Goal: Task Accomplishment & Management: Manage account settings

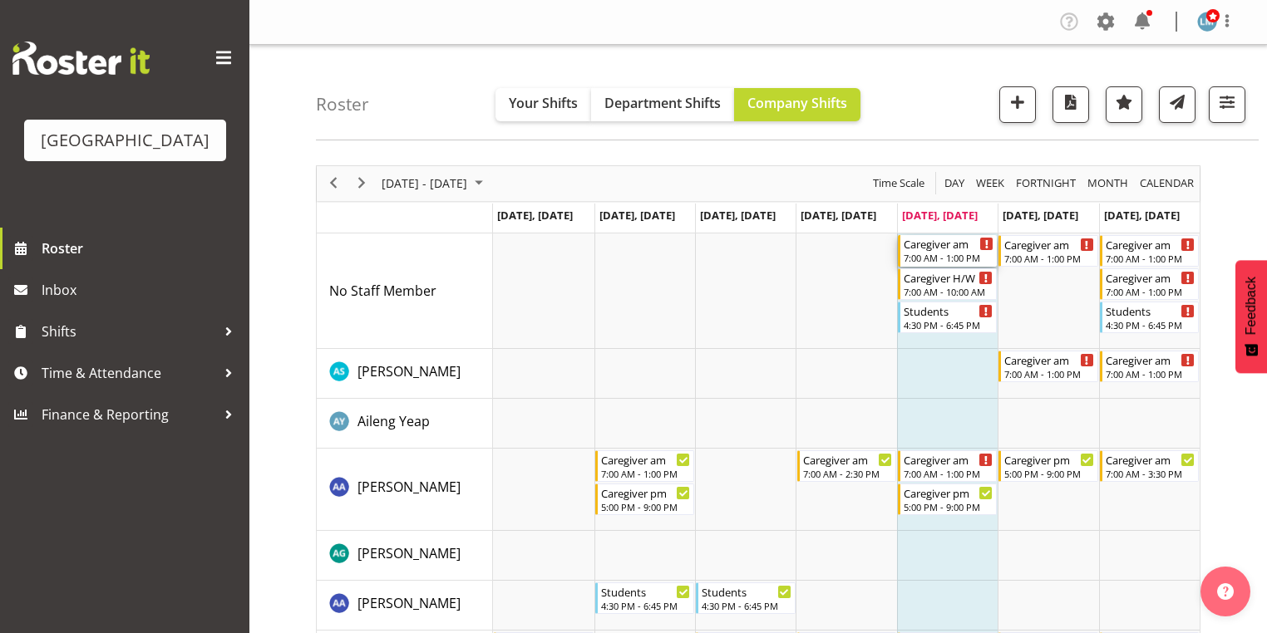
click at [938, 253] on div "7:00 AM - 1:00 PM" at bounding box center [949, 257] width 90 height 13
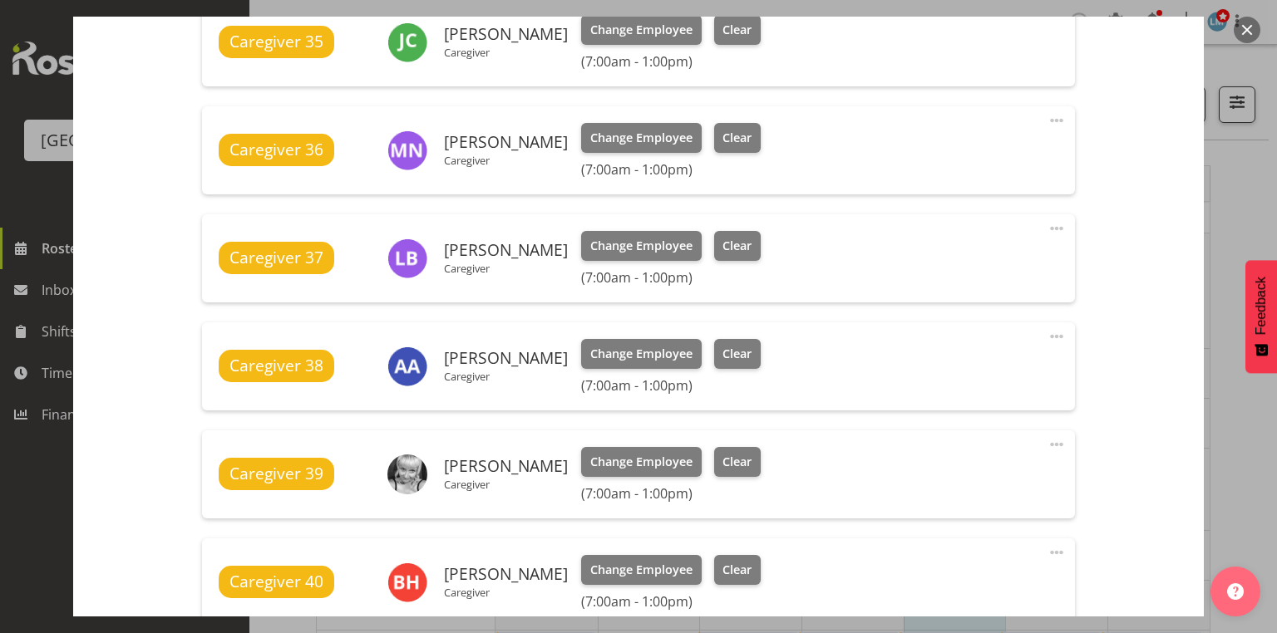
scroll to position [997, 0]
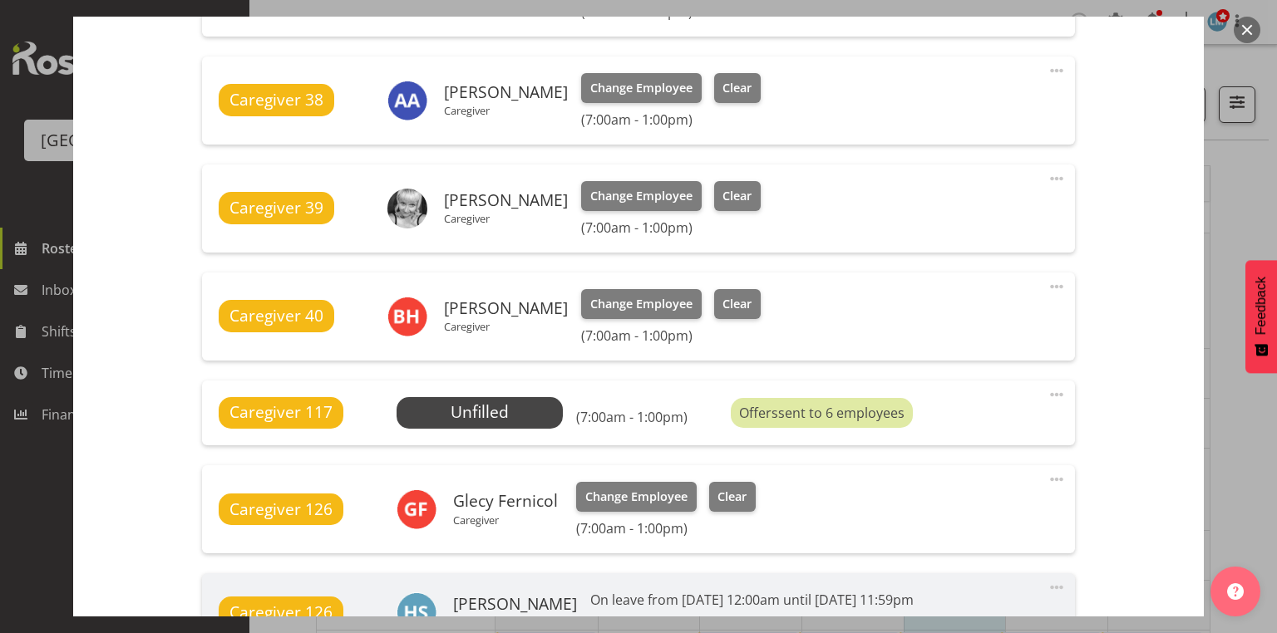
click at [1048, 390] on span at bounding box center [1056, 395] width 20 height 20
click at [938, 490] on link "Delete" at bounding box center [987, 491] width 160 height 30
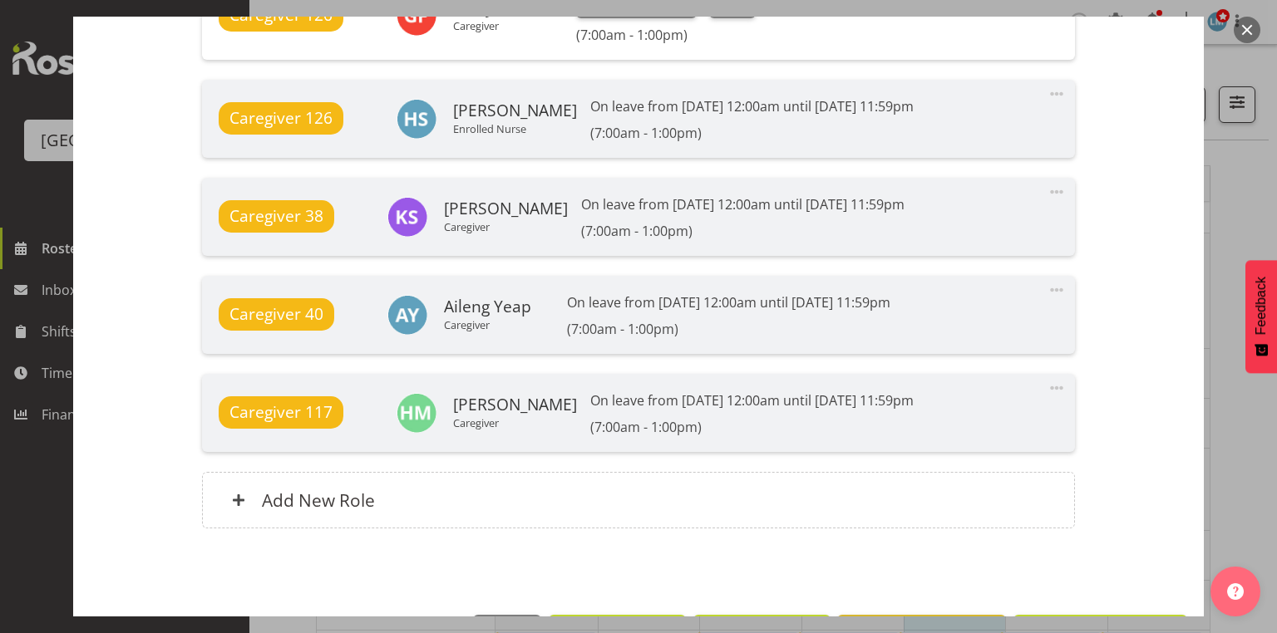
scroll to position [1465, 0]
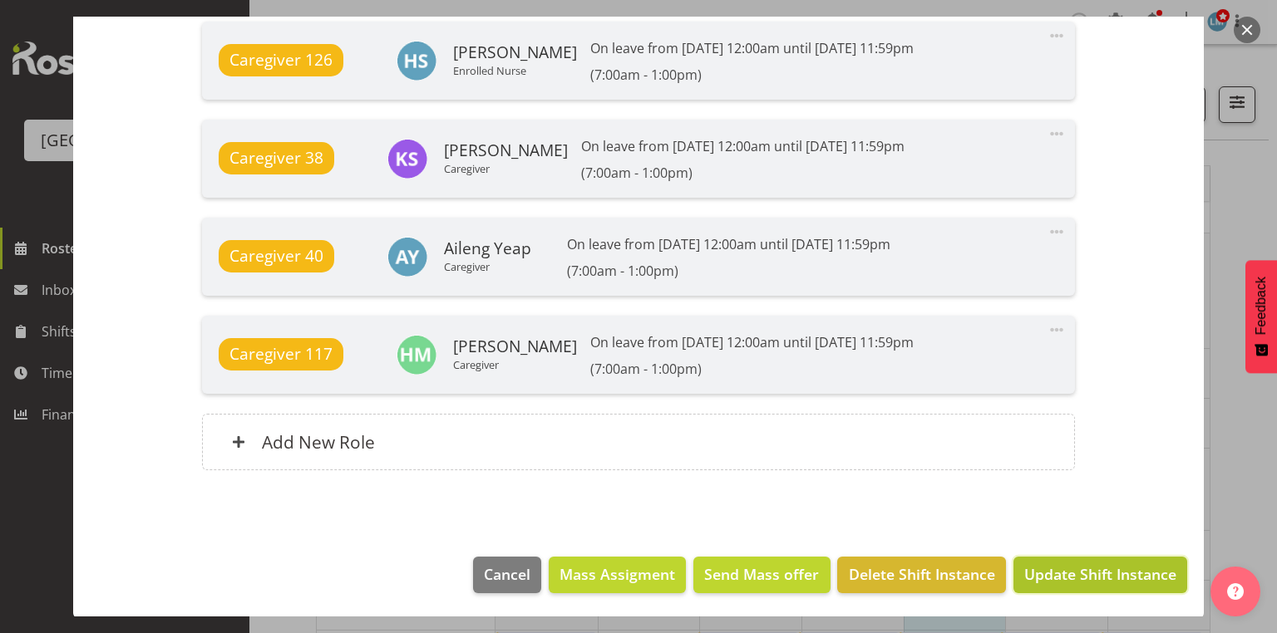
click at [1076, 561] on button "Update Shift Instance" at bounding box center [1100, 575] width 174 height 37
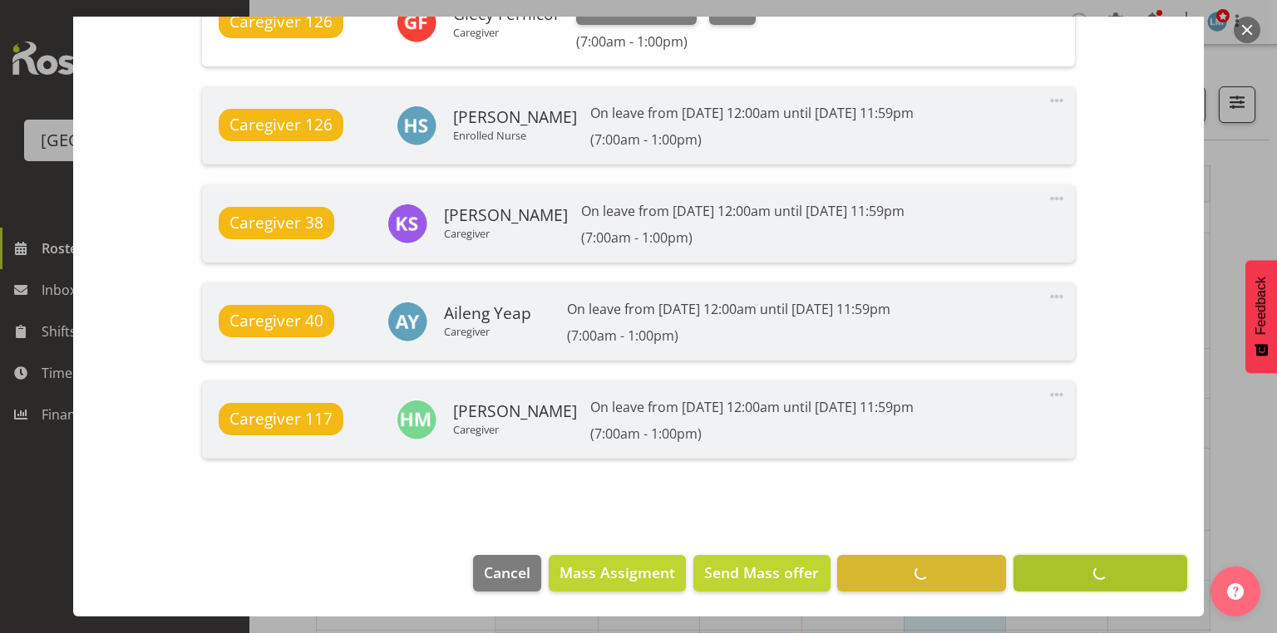
scroll to position [1399, 0]
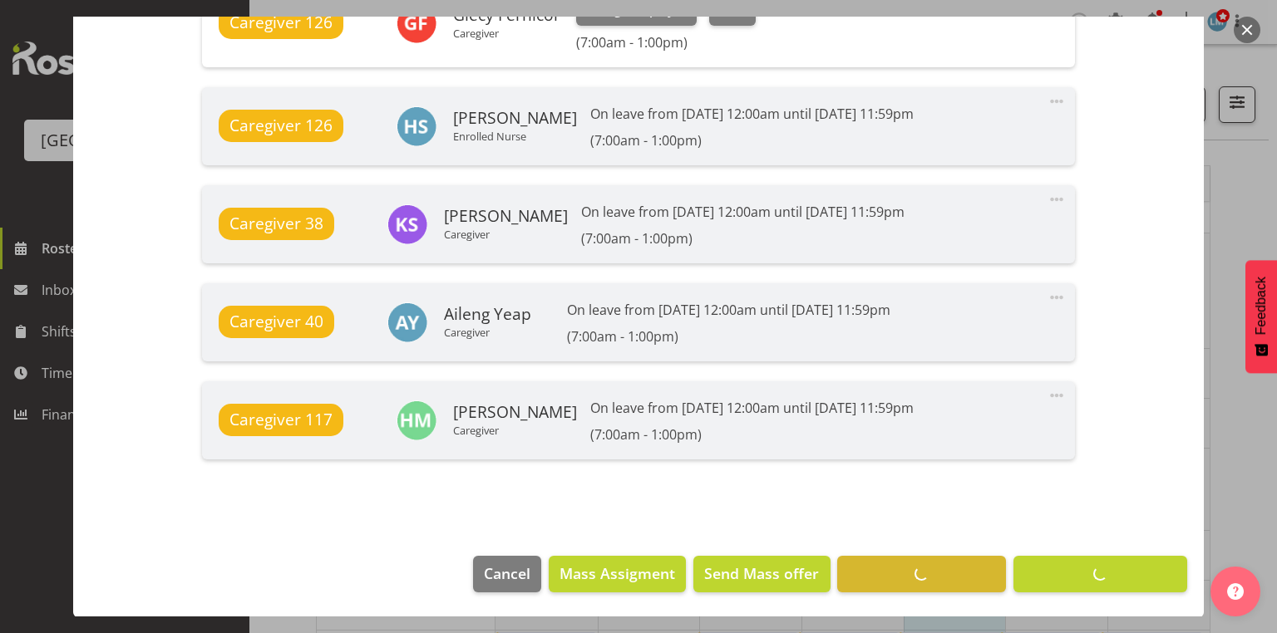
click at [1245, 24] on button "button" at bounding box center [1246, 30] width 27 height 27
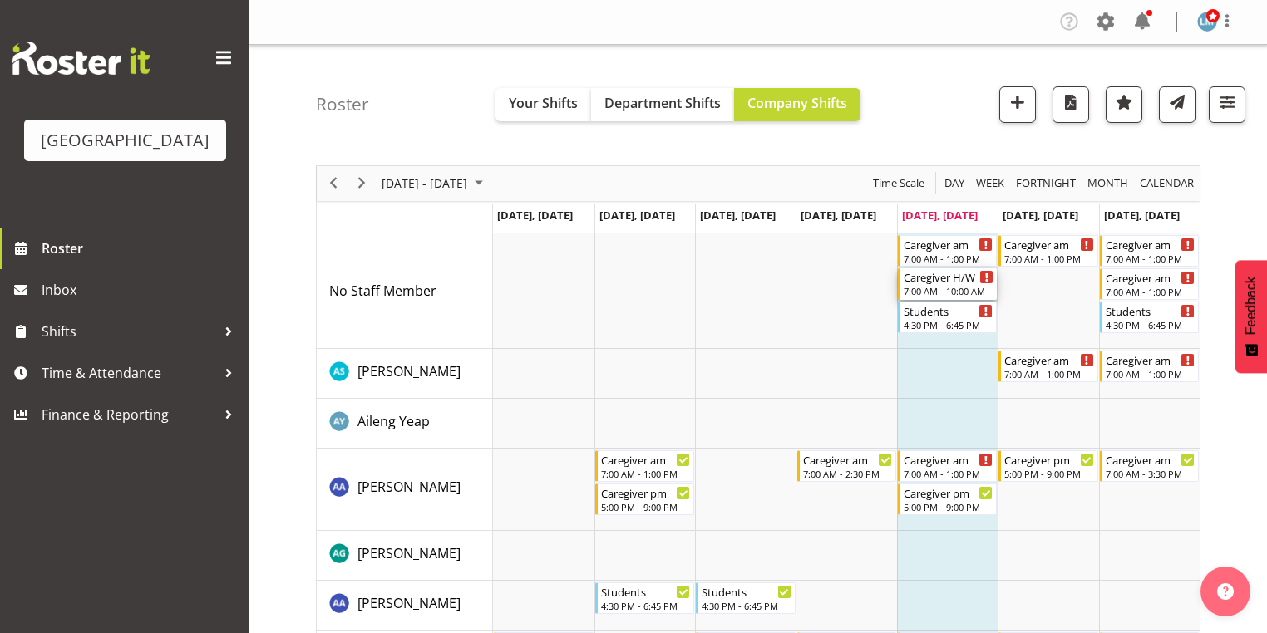
click at [939, 285] on div "7:00 AM - 10:00 AM" at bounding box center [949, 290] width 90 height 13
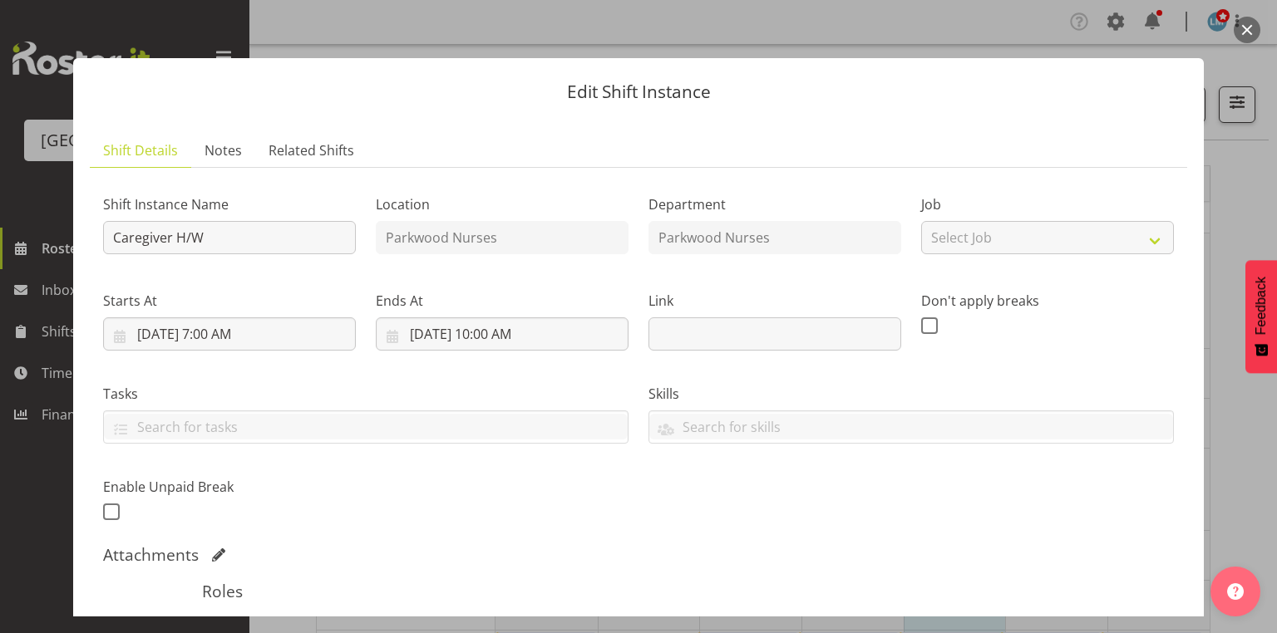
scroll to position [293, 0]
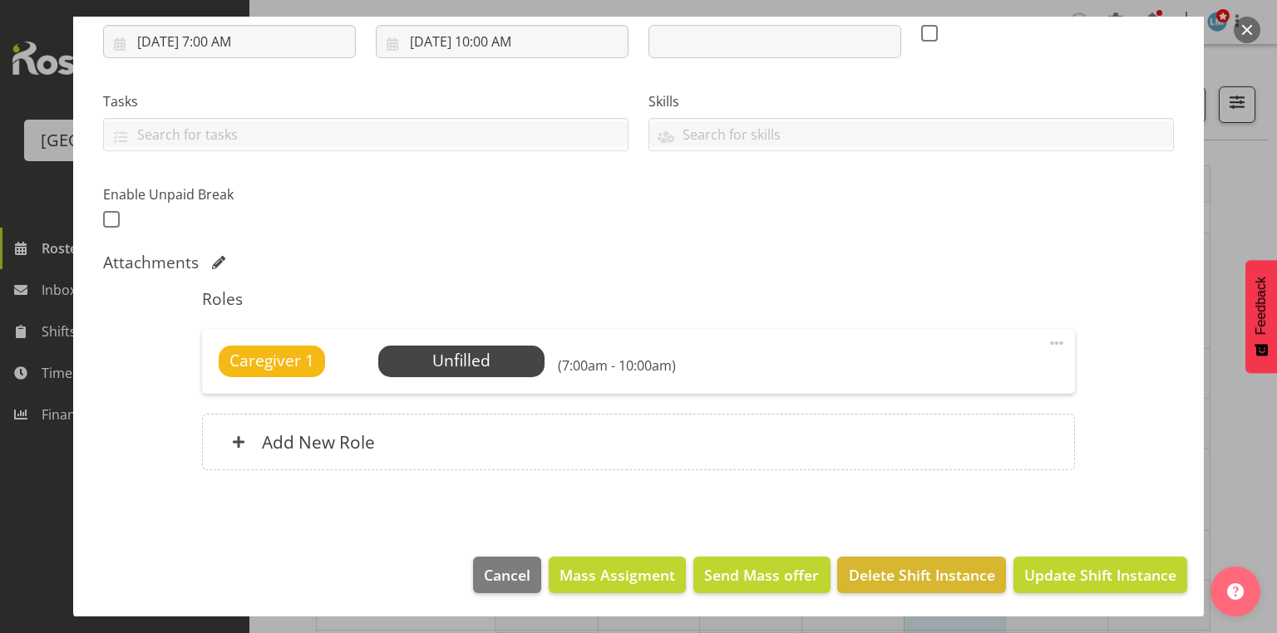
click at [1047, 337] on span at bounding box center [1056, 343] width 20 height 20
click at [924, 432] on link "Delete" at bounding box center [987, 440] width 160 height 30
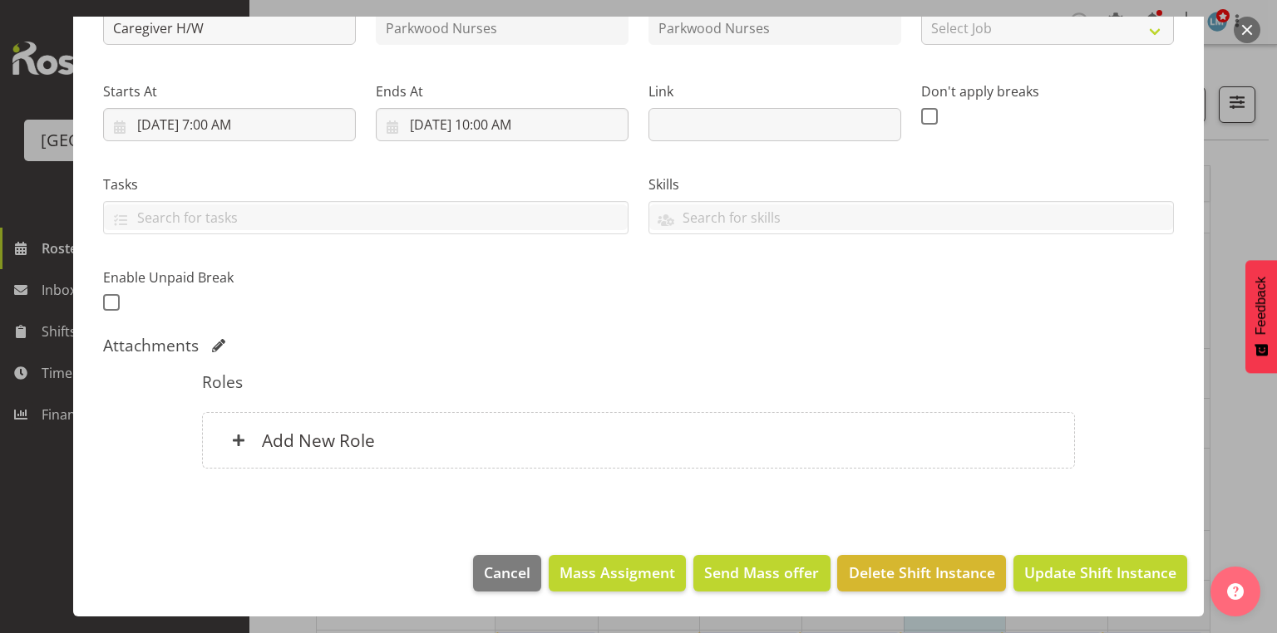
scroll to position [208, 0]
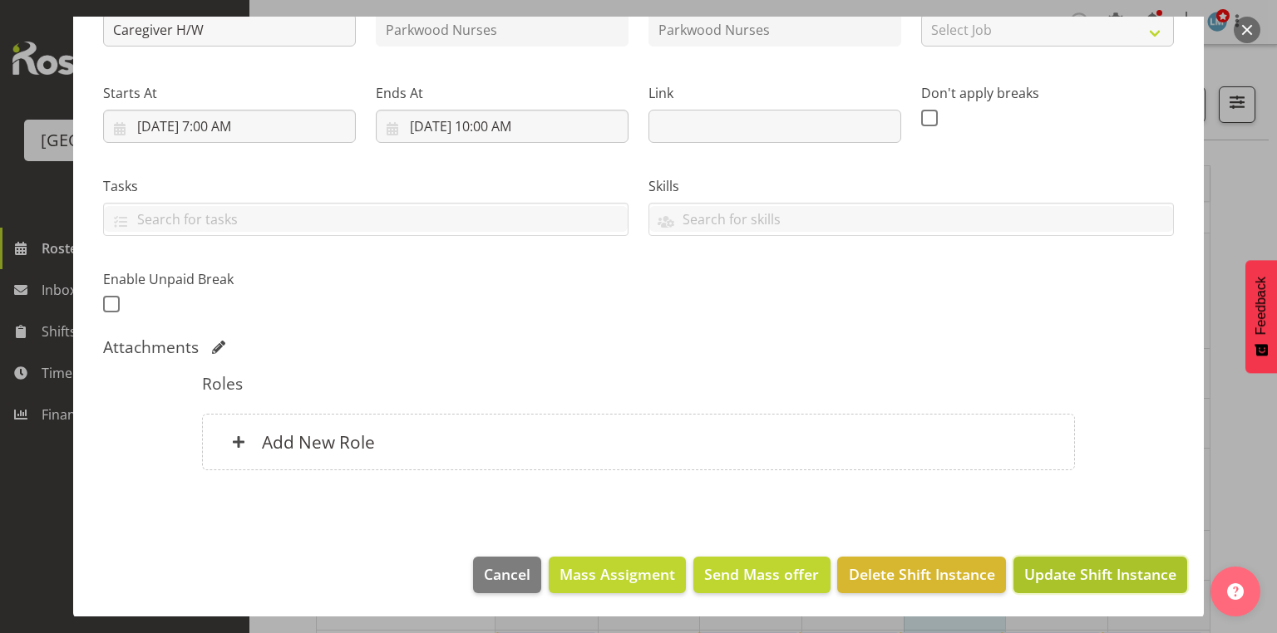
click at [1084, 566] on span "Update Shift Instance" at bounding box center [1100, 575] width 152 height 22
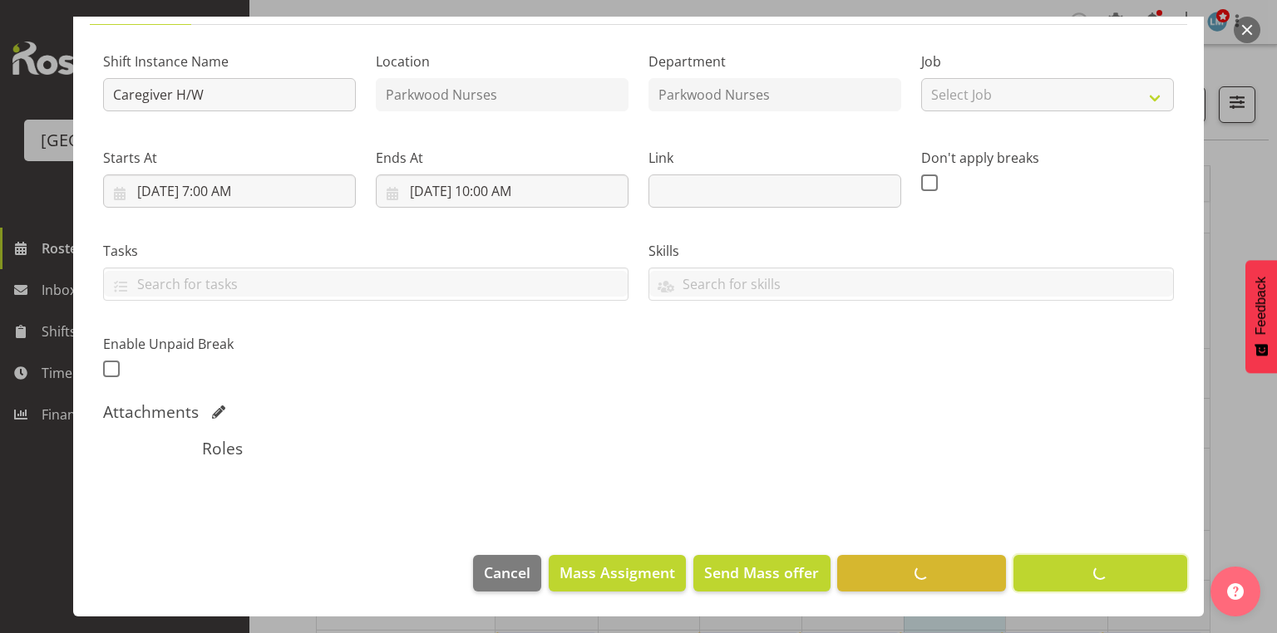
scroll to position [142, 0]
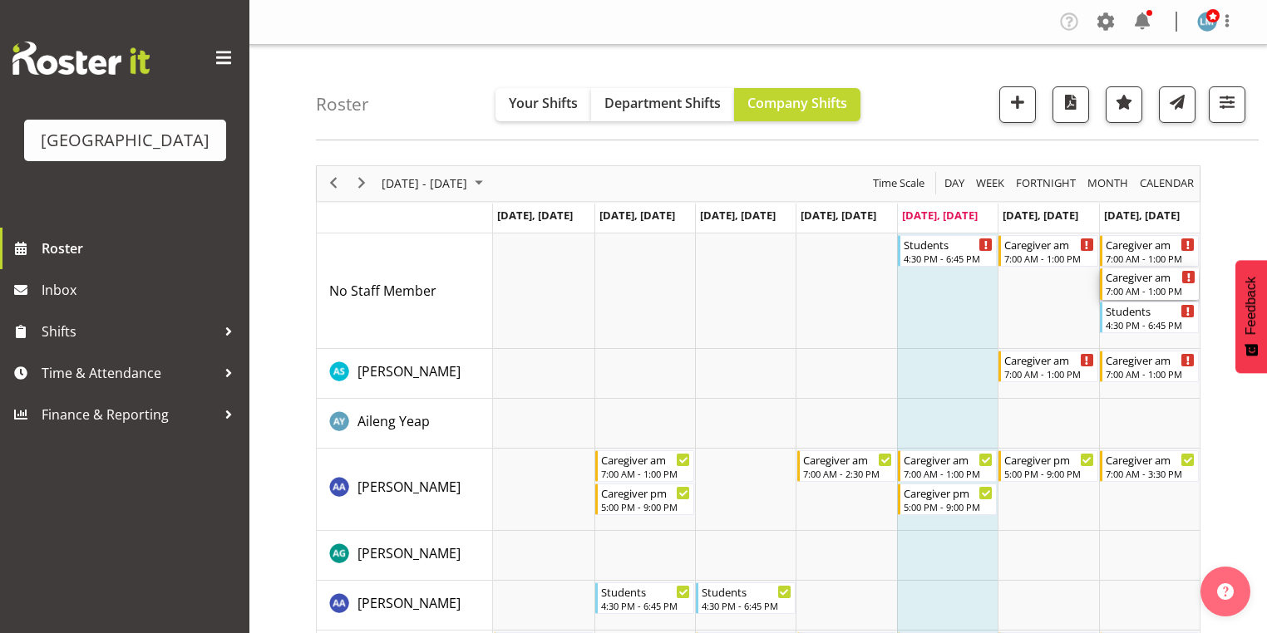
click at [1145, 284] on div "Caregiver am 7:00 AM - 1:00 PM" at bounding box center [1150, 284] width 90 height 32
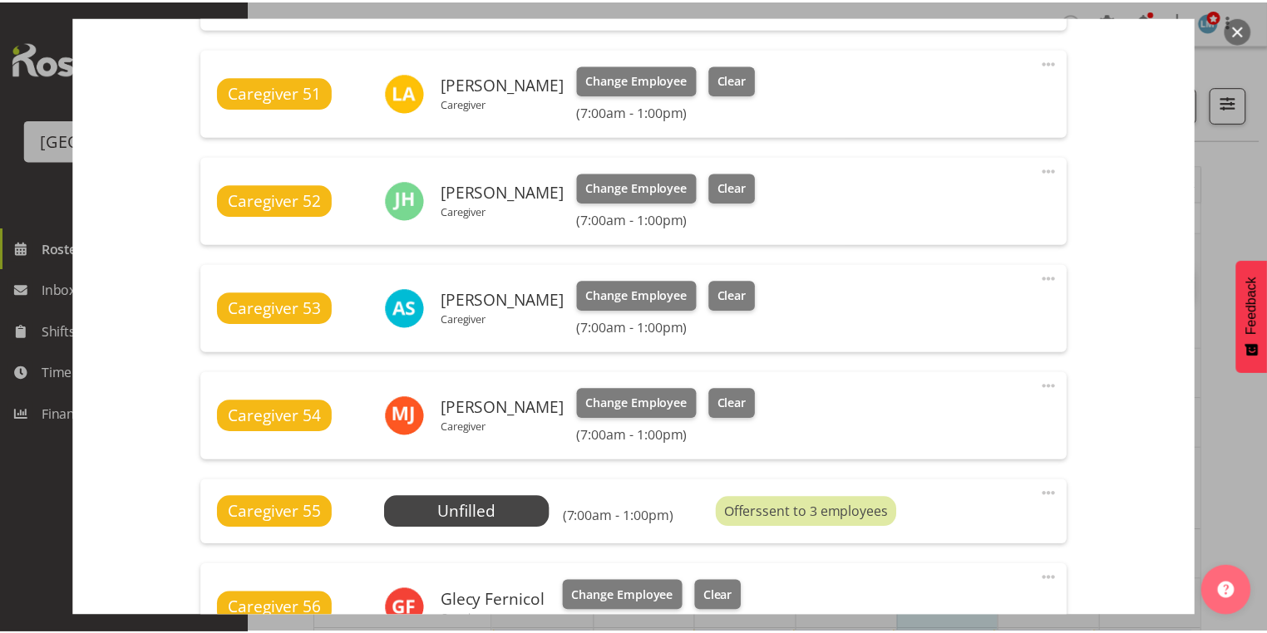
scroll to position [864, 0]
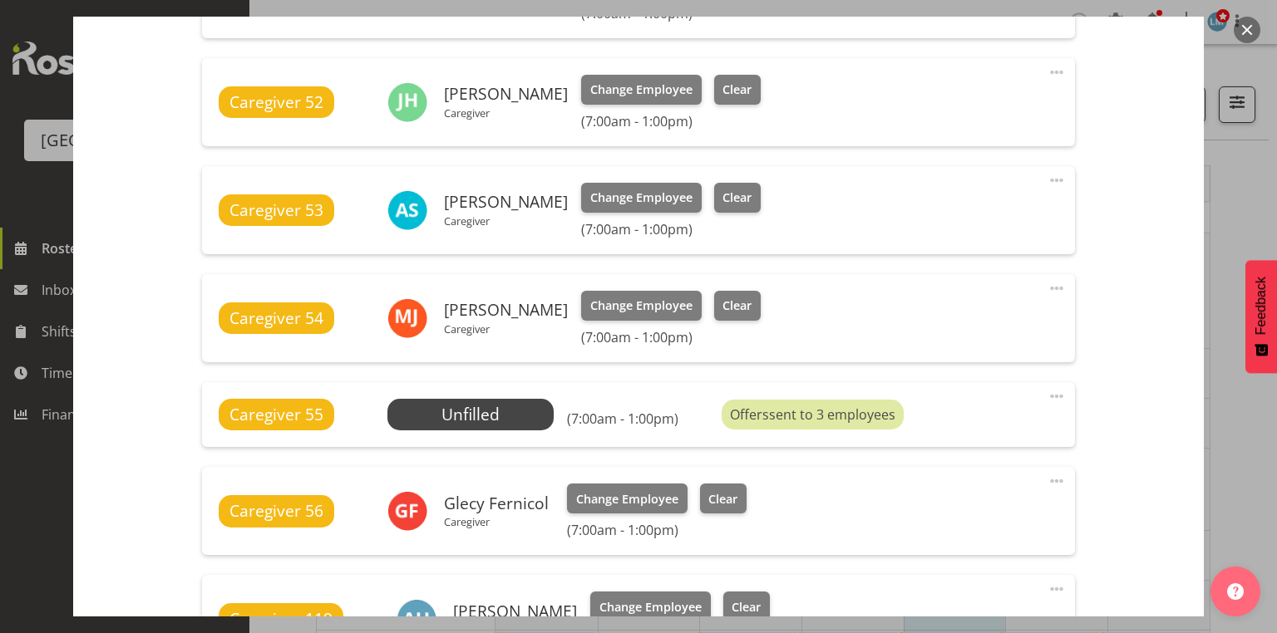
click at [1240, 27] on button "button" at bounding box center [1246, 30] width 27 height 27
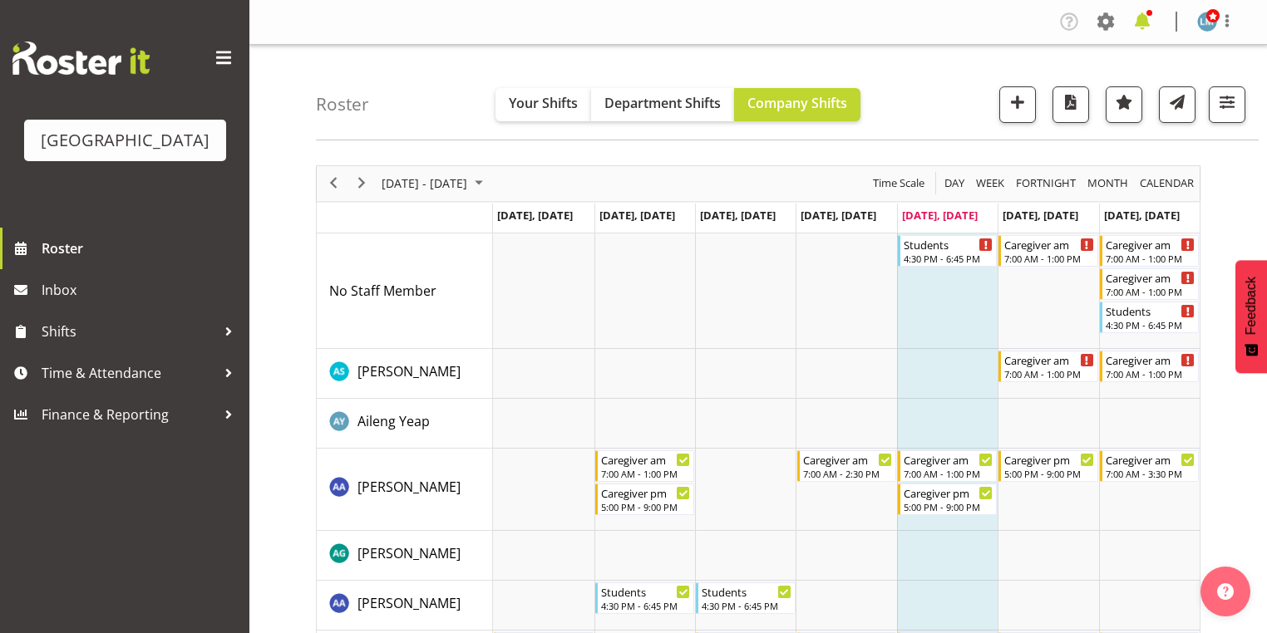
click at [1144, 20] on span at bounding box center [1142, 21] width 27 height 27
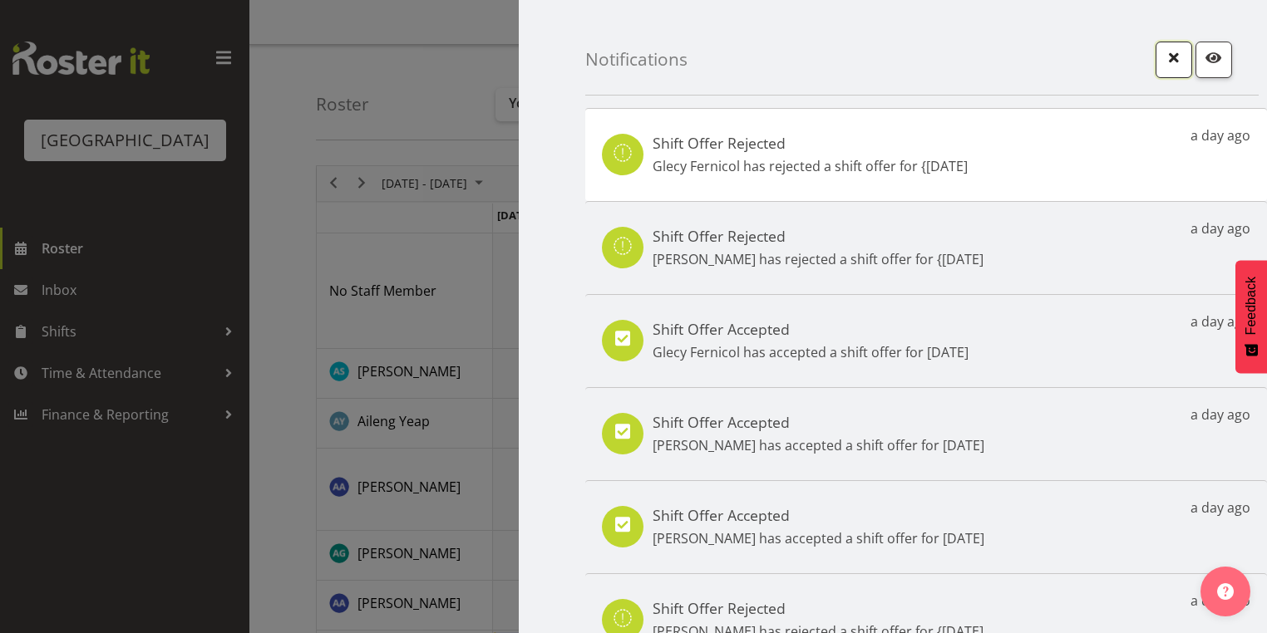
click at [1166, 53] on span "button" at bounding box center [1174, 58] width 22 height 22
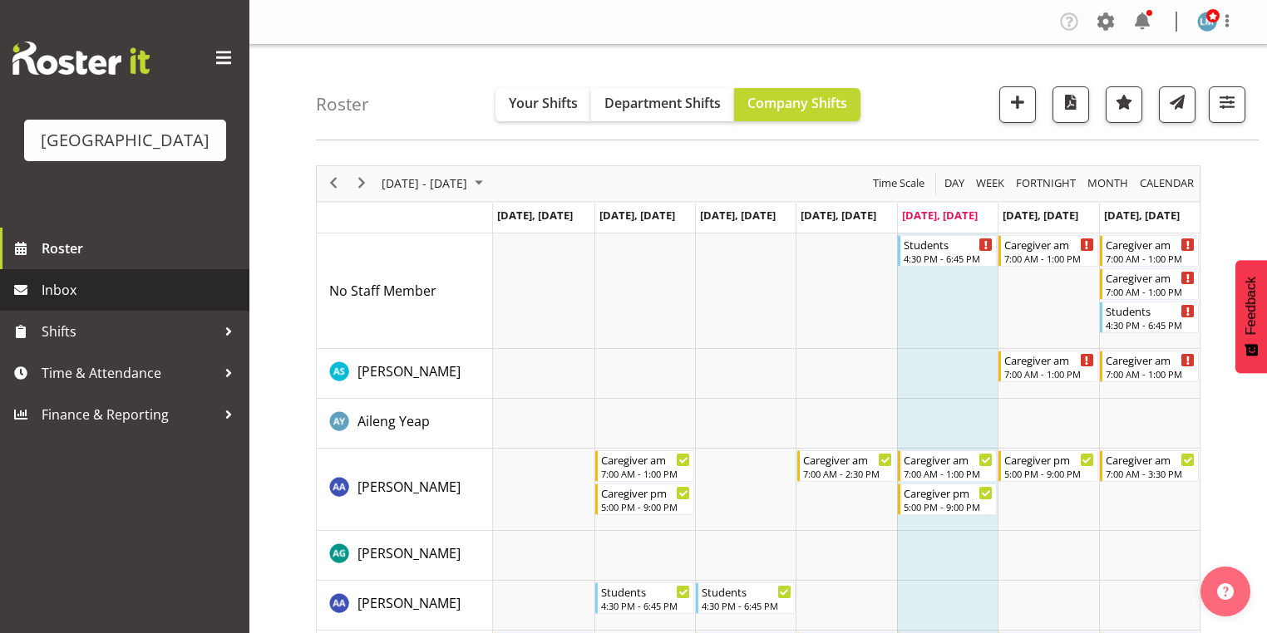
click at [82, 303] on span "Inbox" at bounding box center [141, 290] width 199 height 25
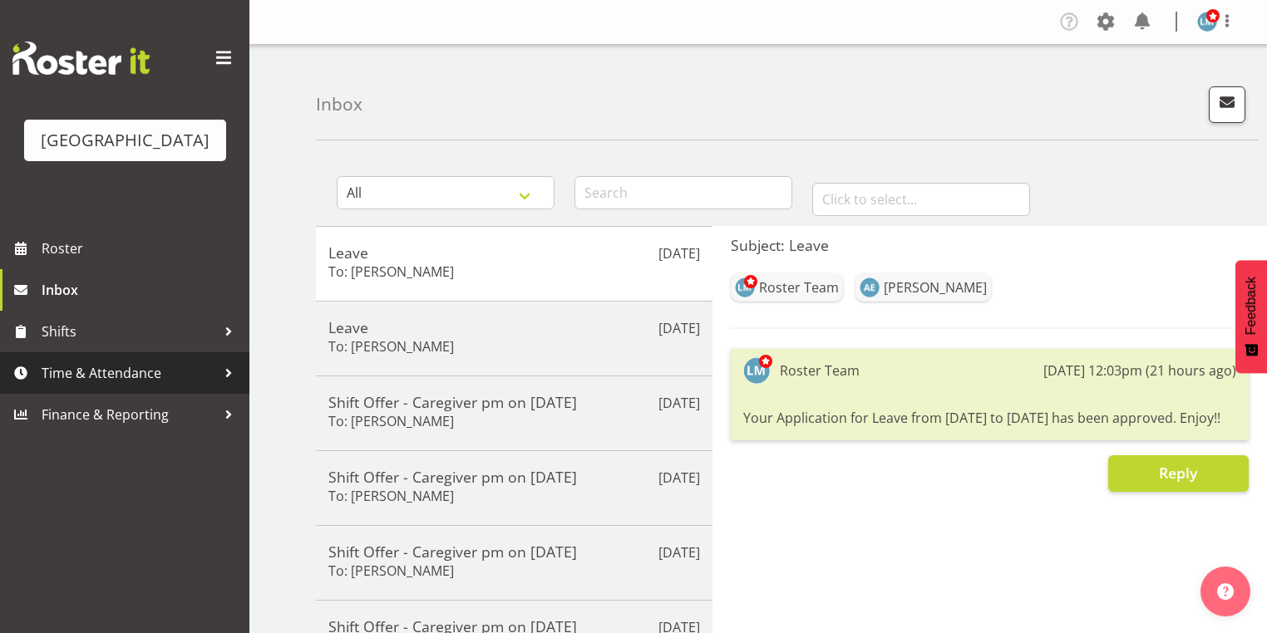
click at [227, 386] on div at bounding box center [228, 373] width 25 height 25
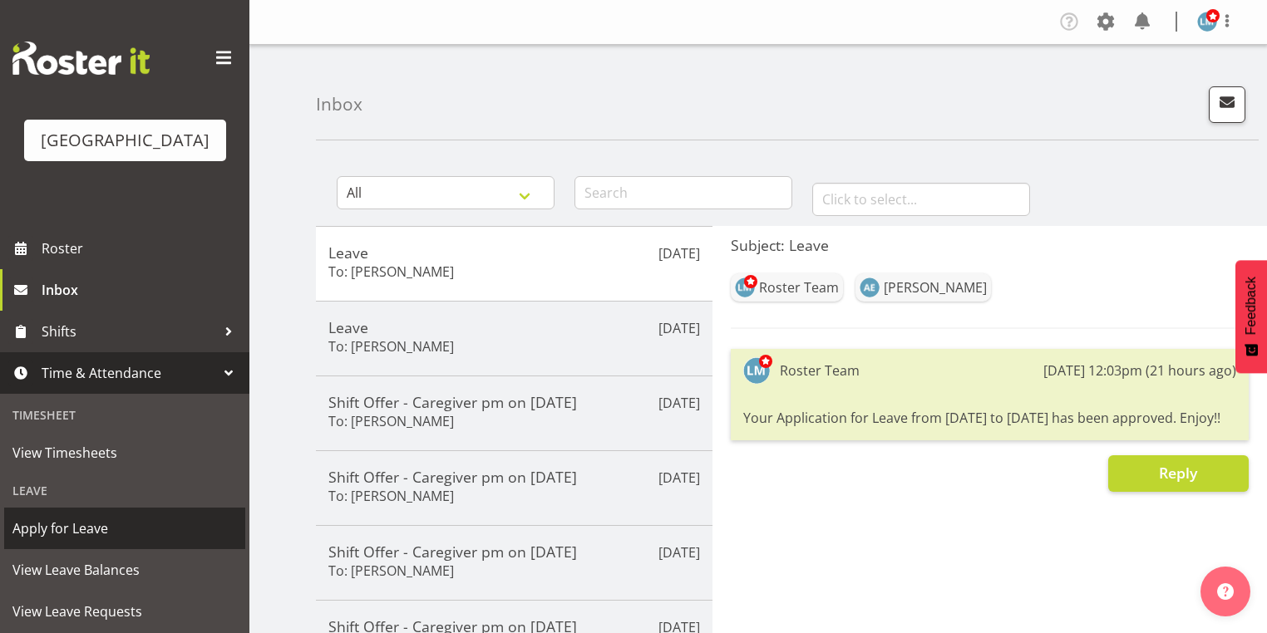
click at [137, 541] on span "Apply for Leave" at bounding box center [124, 528] width 224 height 25
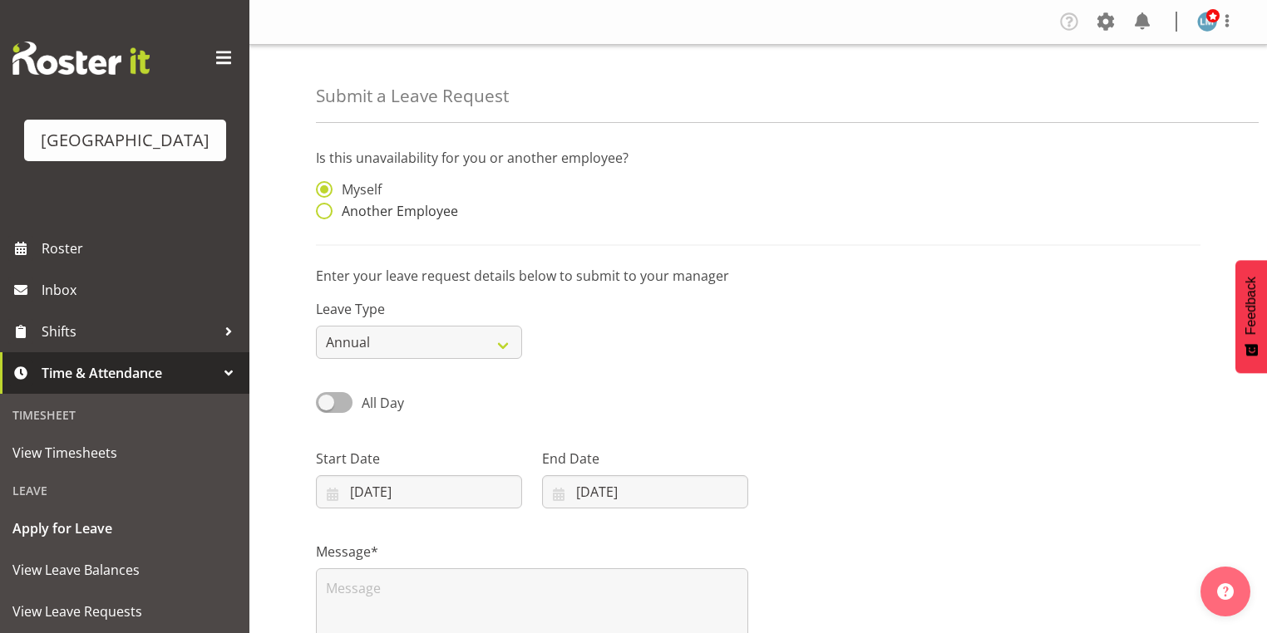
click at [332, 204] on label "Another Employee" at bounding box center [387, 211] width 142 height 17
click at [327, 206] on input "Another Employee" at bounding box center [321, 211] width 11 height 11
radio input "true"
click at [593, 196] on input "text" at bounding box center [645, 197] width 206 height 33
click at [606, 236] on span "[PERSON_NAME]" at bounding box center [606, 239] width 103 height 18
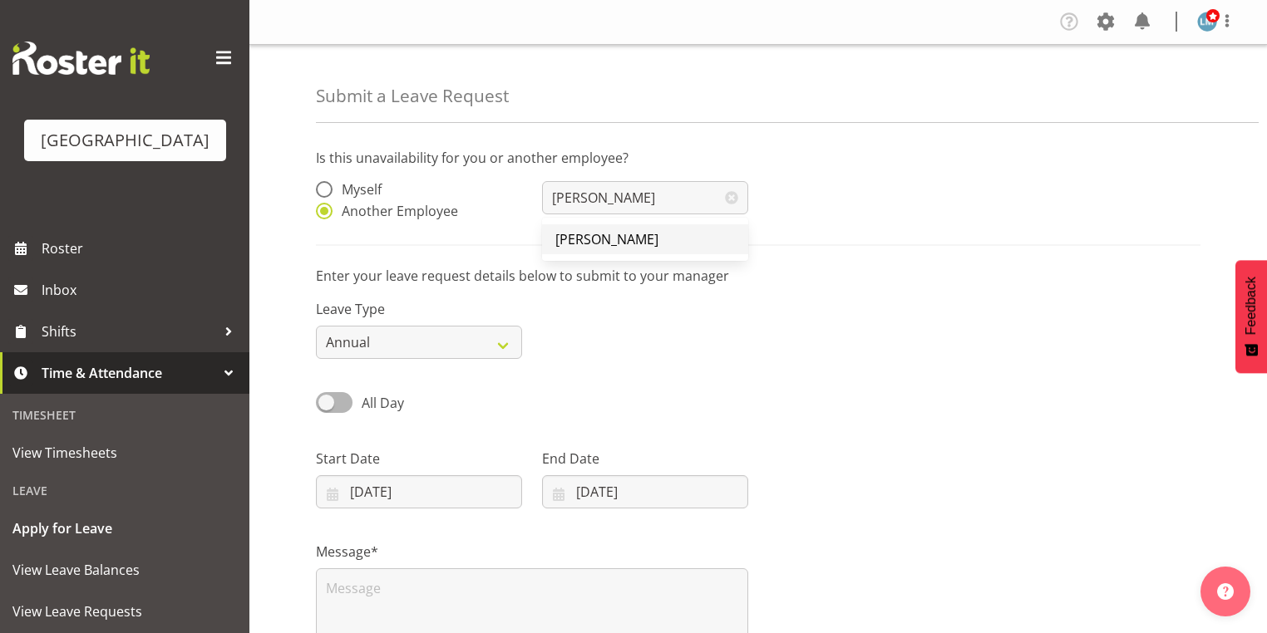
type input "[PERSON_NAME]"
click at [503, 342] on select "Annual Sick Leave Without Pay Bereavement Domestic Violence Parental Jury Servi…" at bounding box center [419, 342] width 206 height 33
select select "Day In Lieu"
click at [316, 326] on select "Annual Sick Leave Without Pay Bereavement Domestic Violence Parental Jury Servi…" at bounding box center [419, 342] width 206 height 33
click at [324, 495] on input "19/09/2025" at bounding box center [419, 491] width 206 height 33
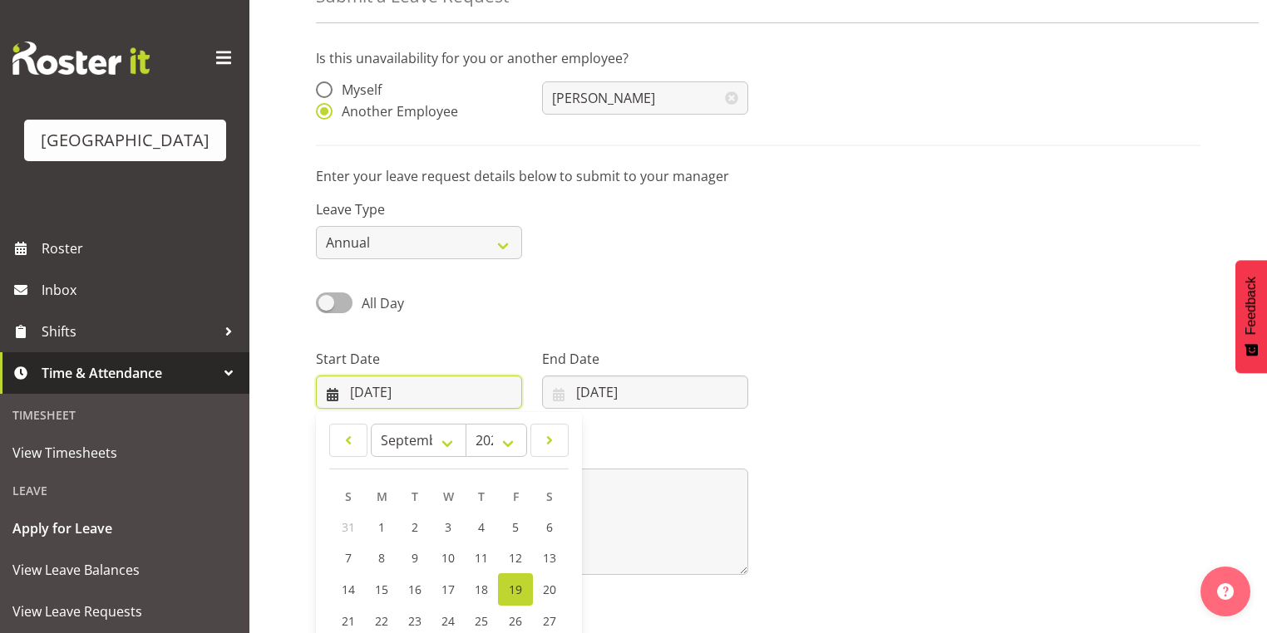
scroll to position [217, 0]
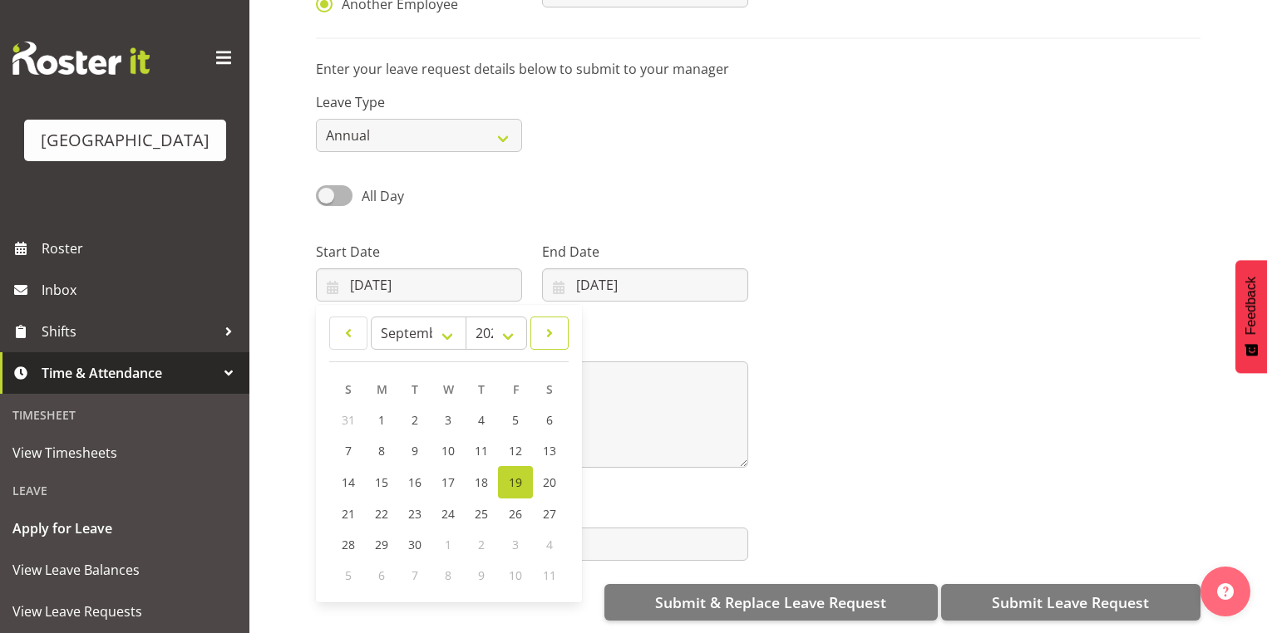
click at [552, 323] on span at bounding box center [549, 333] width 17 height 20
select select "9"
click at [412, 436] on link "7" at bounding box center [415, 451] width 33 height 31
type input "07/10/2025"
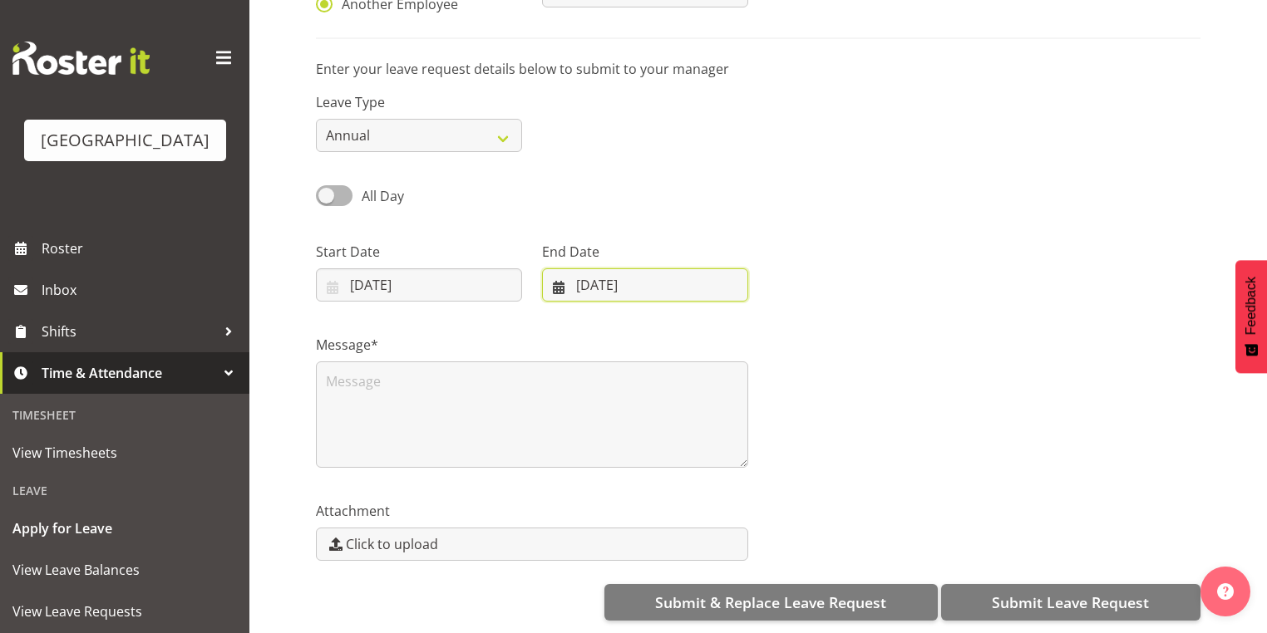
click at [560, 268] on input "19/09/2025" at bounding box center [645, 284] width 206 height 33
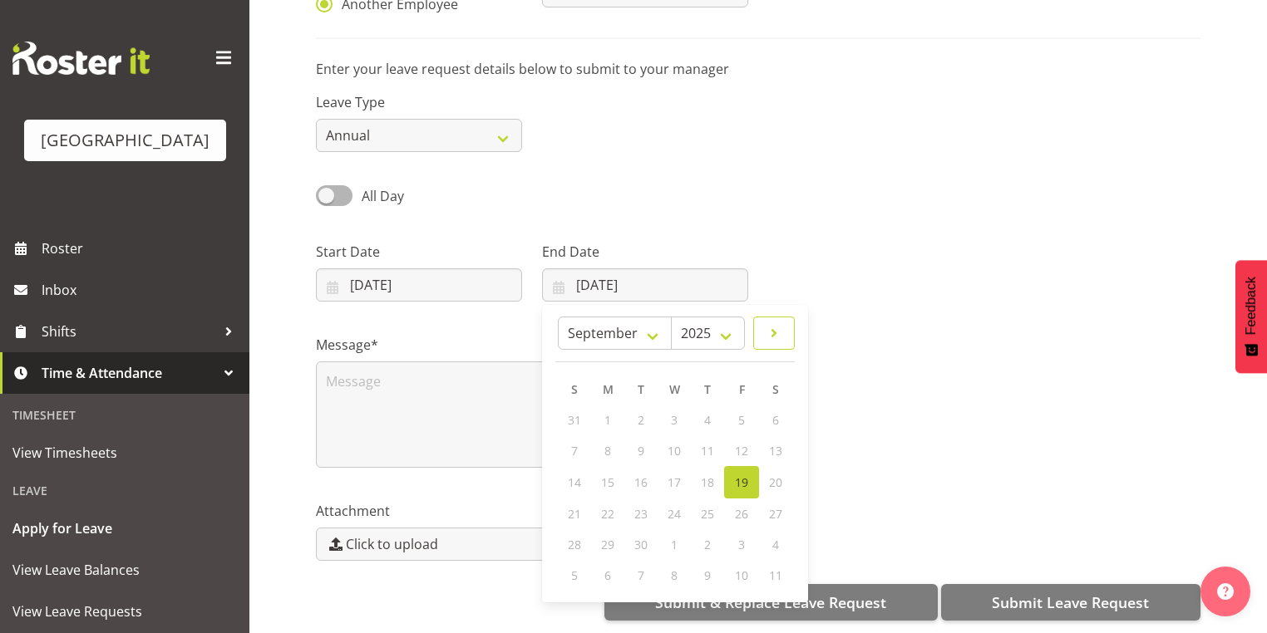
click at [776, 323] on span at bounding box center [774, 333] width 20 height 20
select select "9"
click at [638, 443] on span "7" at bounding box center [641, 451] width 7 height 16
type input "07/10/2025"
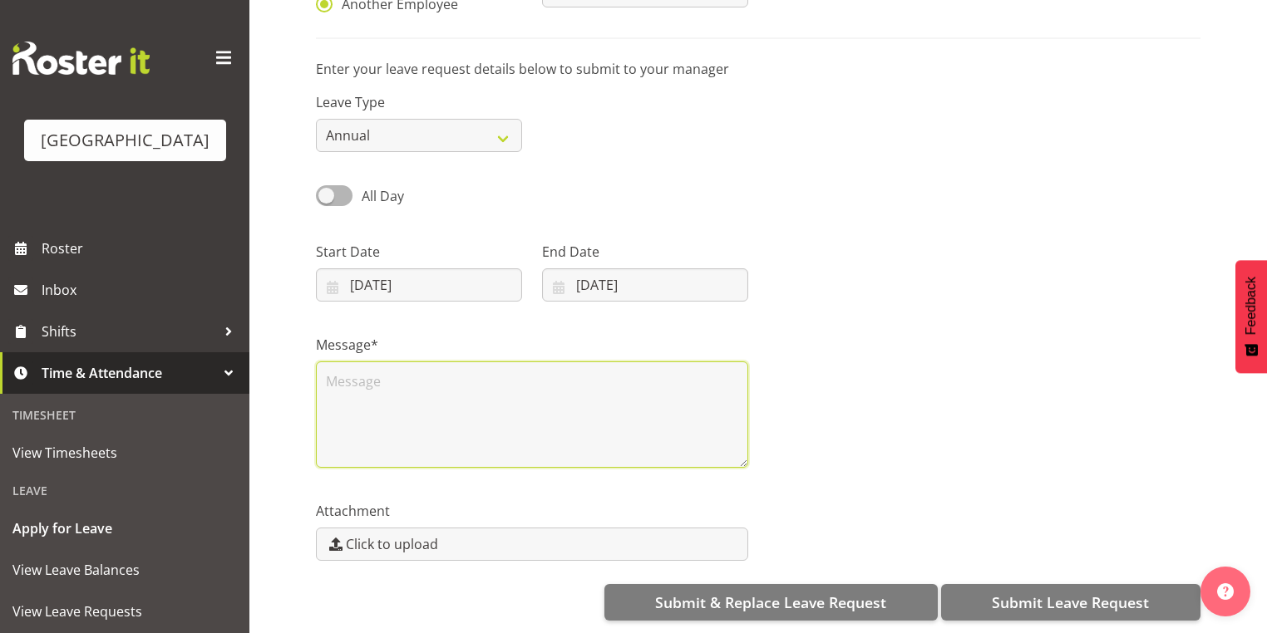
click at [526, 416] on textarea at bounding box center [532, 415] width 432 height 106
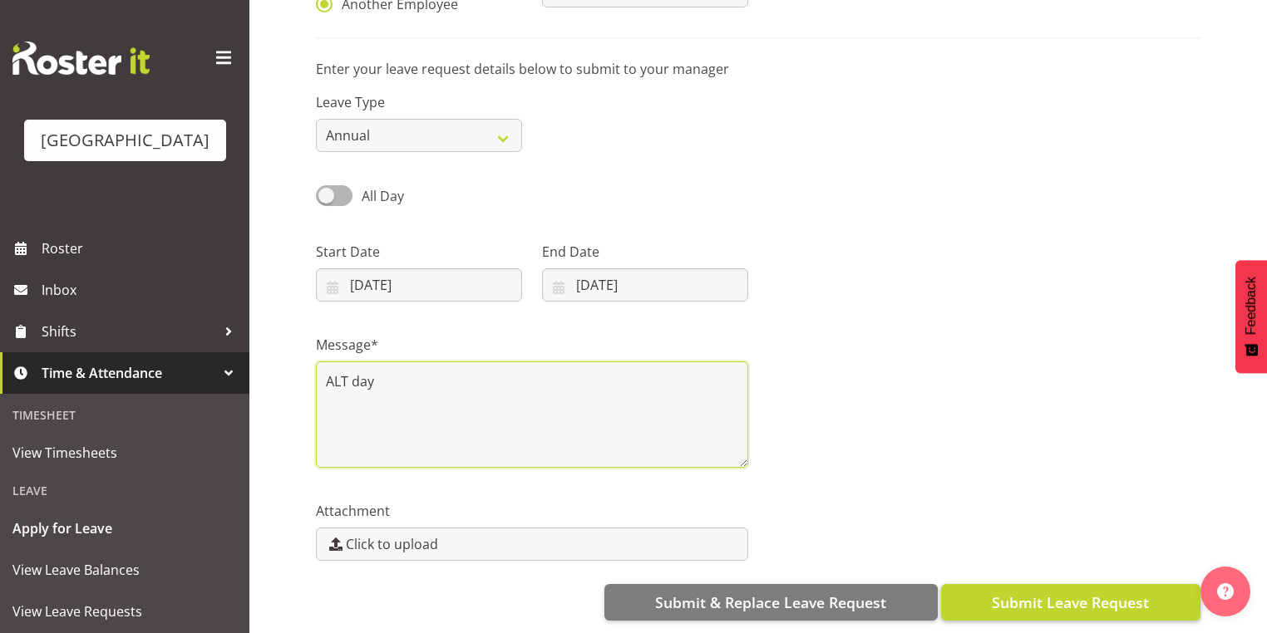
type textarea "ALT day"
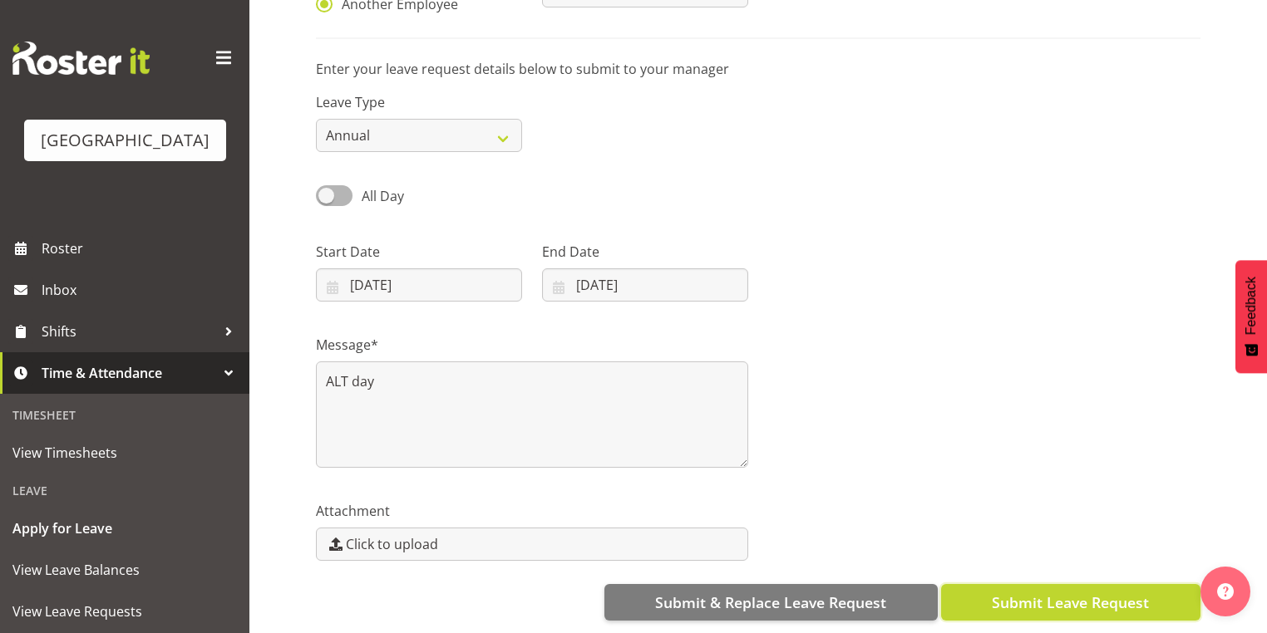
click at [1056, 592] on span "Submit Leave Request" at bounding box center [1070, 603] width 157 height 22
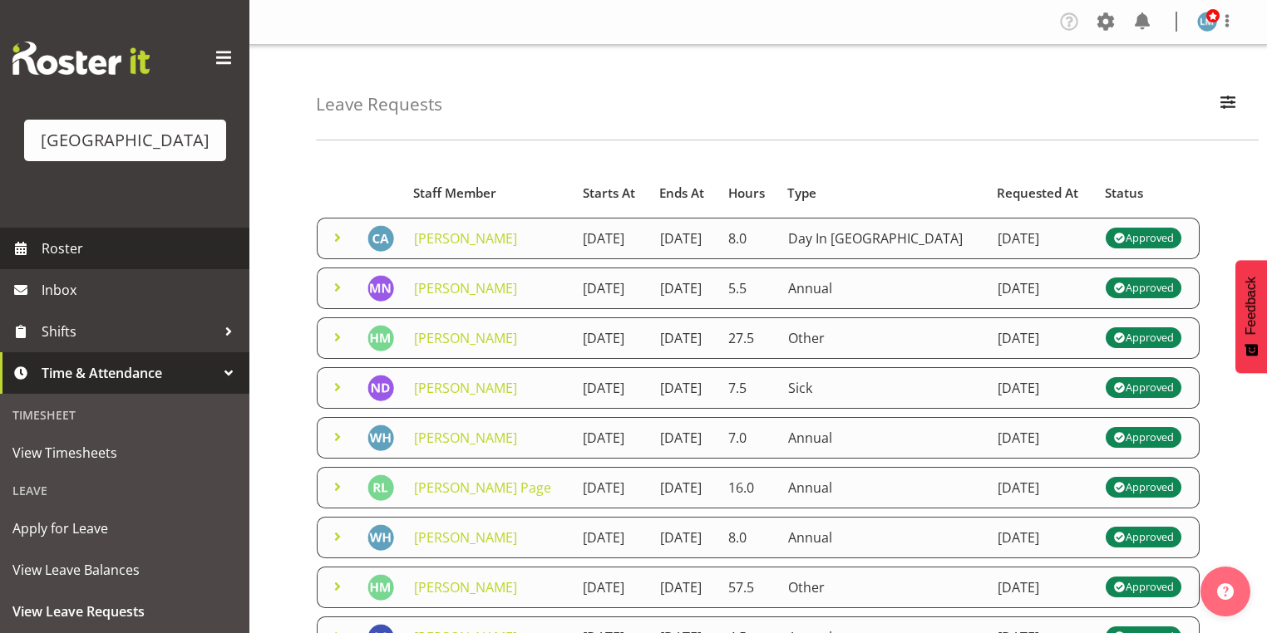
click at [68, 261] on span "Roster" at bounding box center [141, 248] width 199 height 25
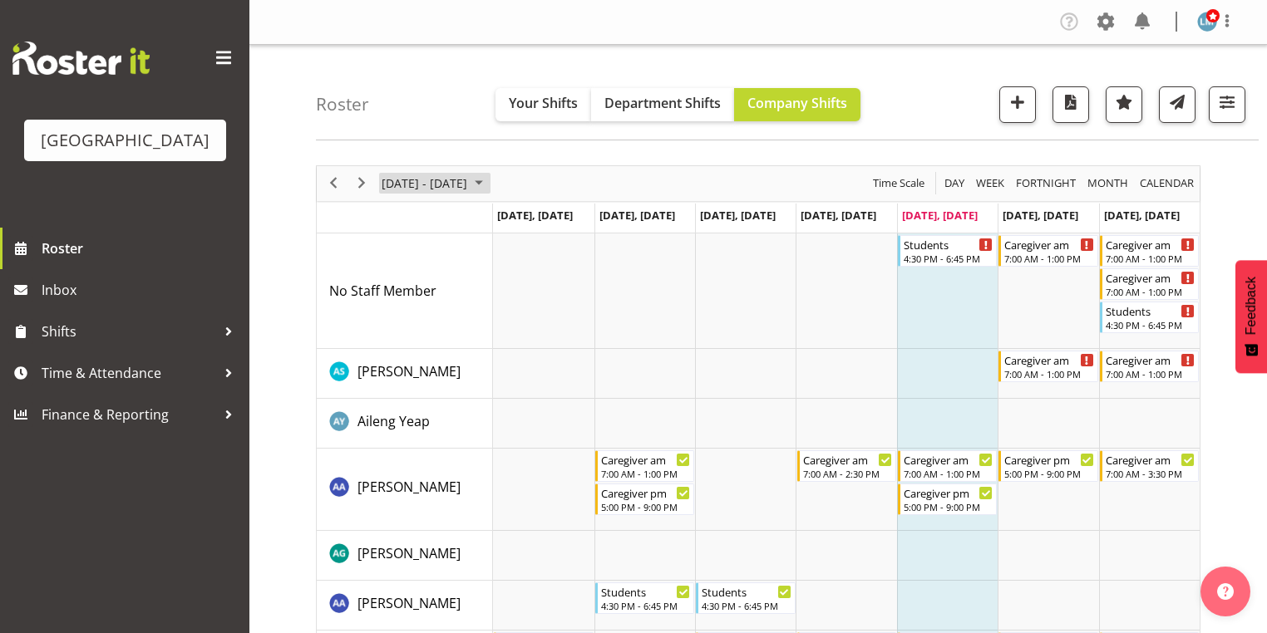
click at [489, 183] on span "September 2025" at bounding box center [479, 183] width 20 height 21
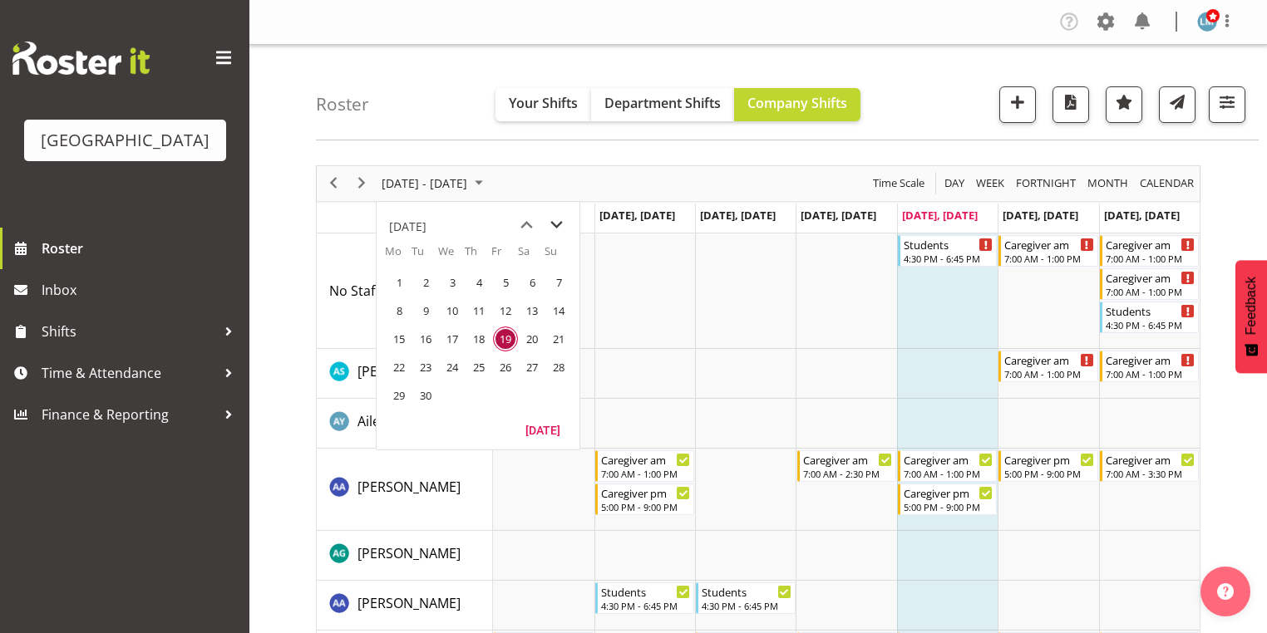
click at [559, 225] on span "next month" at bounding box center [556, 225] width 29 height 30
click at [395, 306] on span "6" at bounding box center [399, 310] width 25 height 25
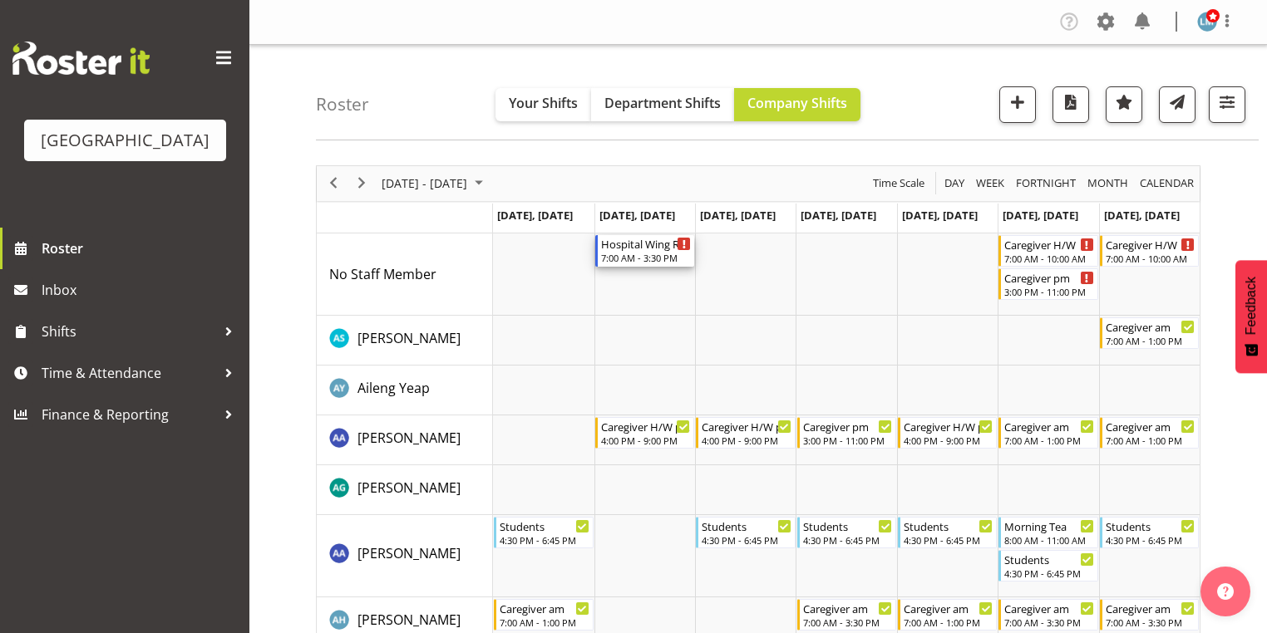
click at [646, 246] on div "Hospital Wing RN" at bounding box center [646, 243] width 90 height 17
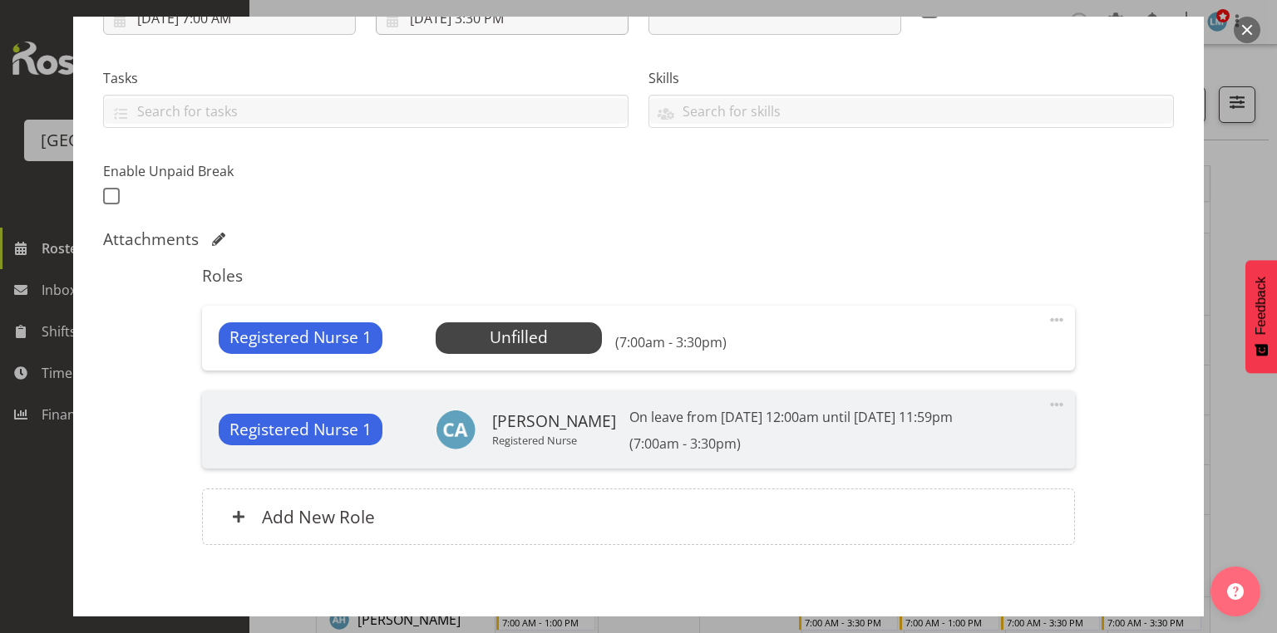
scroll to position [332, 0]
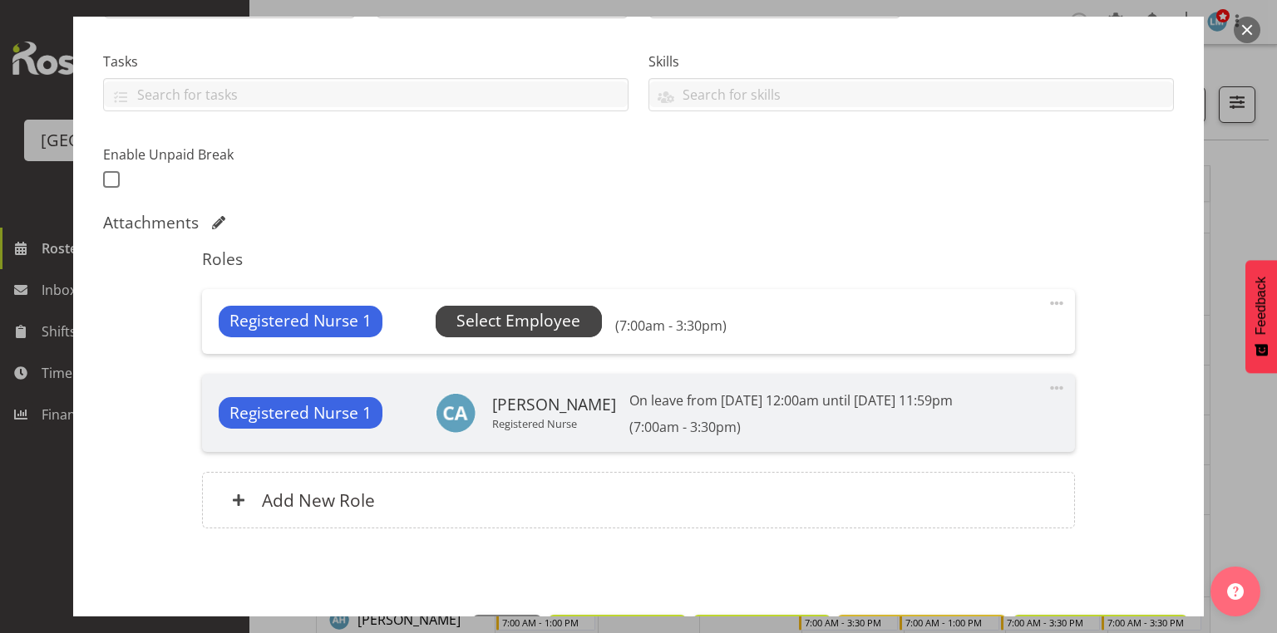
click at [515, 317] on span "Select Employee" at bounding box center [518, 321] width 124 height 24
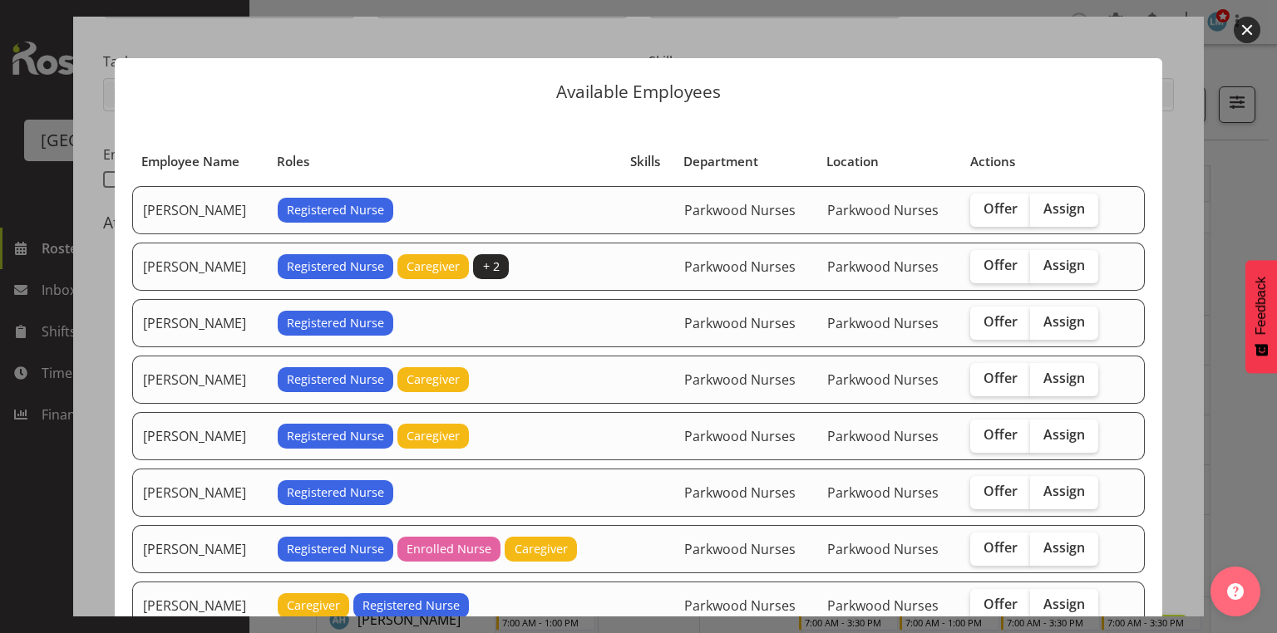
scroll to position [199, 0]
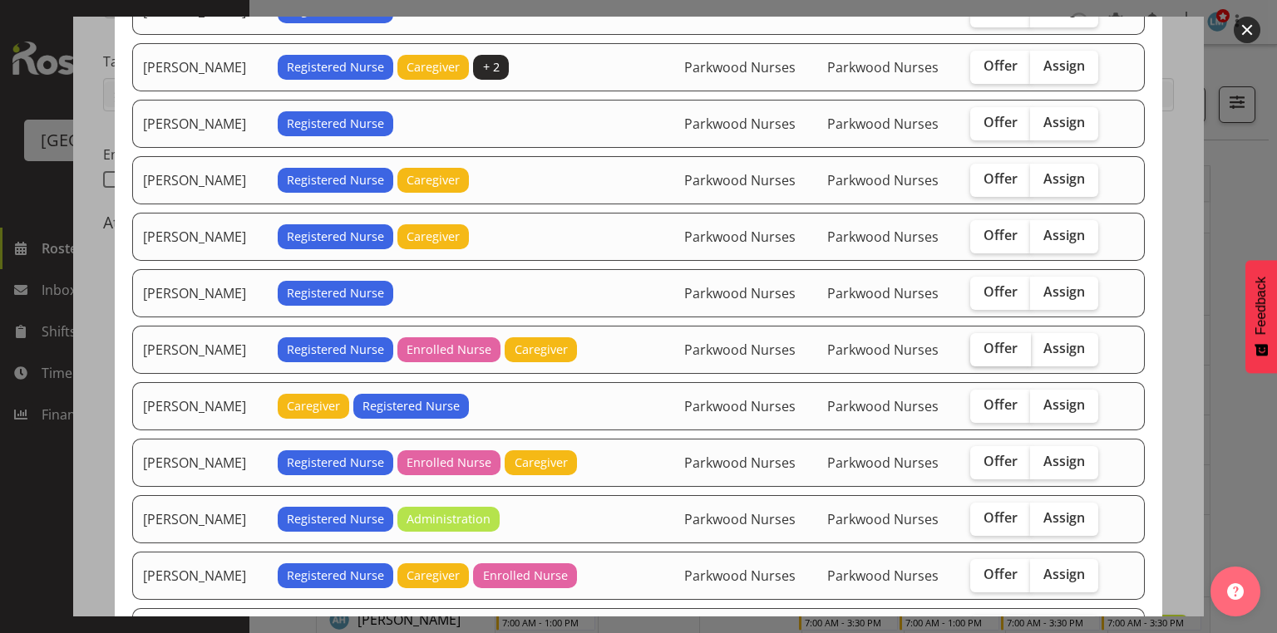
click at [991, 340] on span "Offer" at bounding box center [1000, 348] width 34 height 17
click at [981, 343] on input "Offer" at bounding box center [975, 348] width 11 height 11
checkbox input "true"
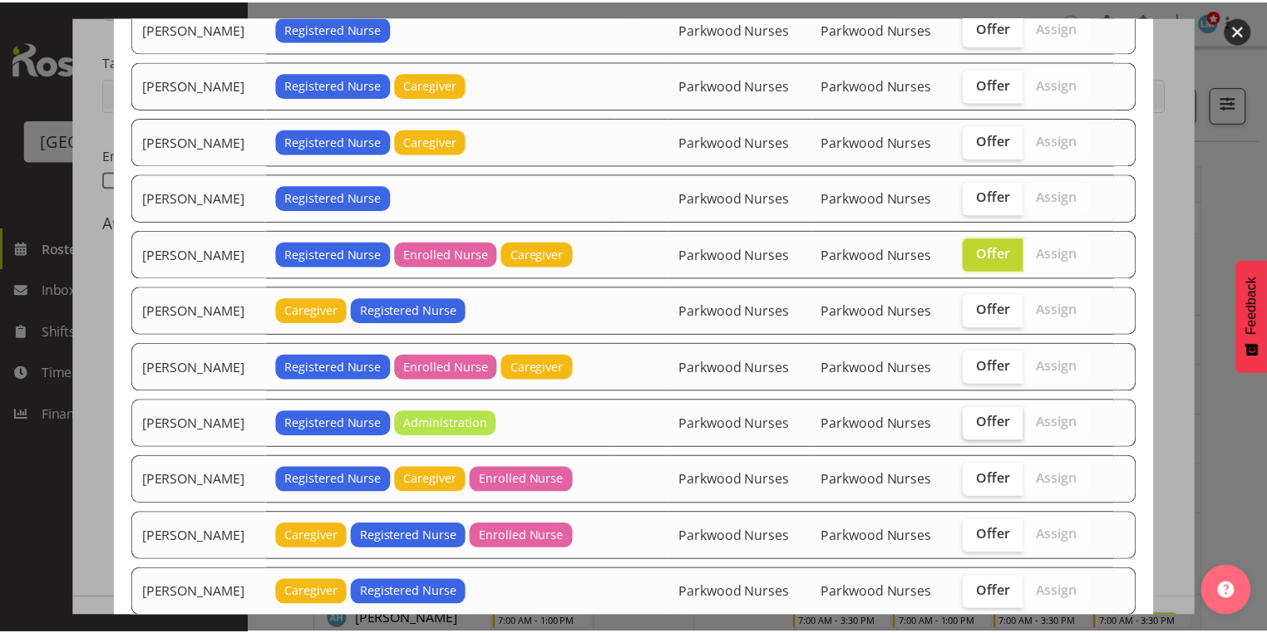
scroll to position [389, 0]
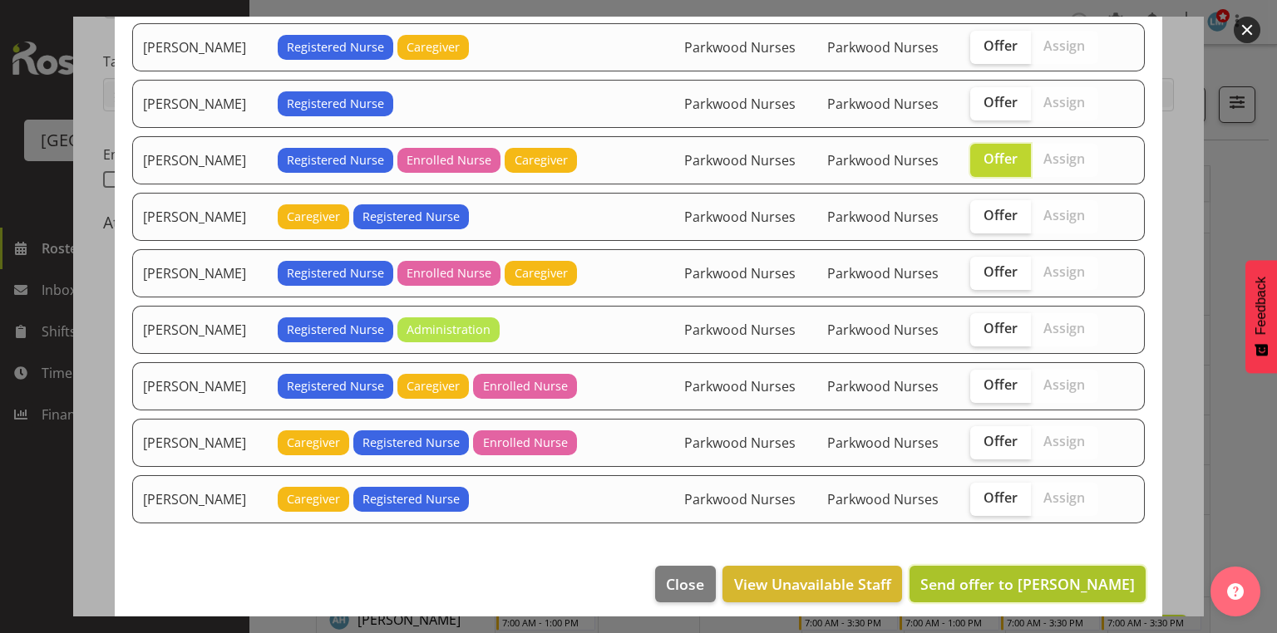
click at [1050, 576] on span "Send offer to Linda Shearman" at bounding box center [1027, 584] width 214 height 20
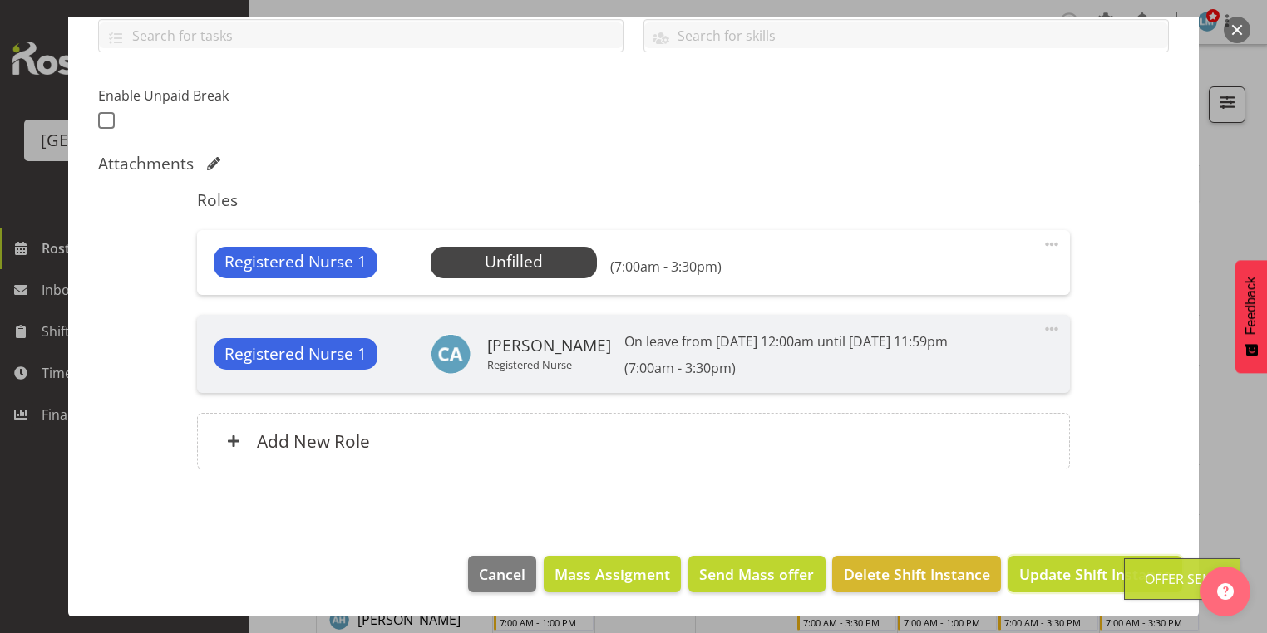
click at [1050, 575] on span "Update Shift Instance" at bounding box center [1095, 575] width 152 height 22
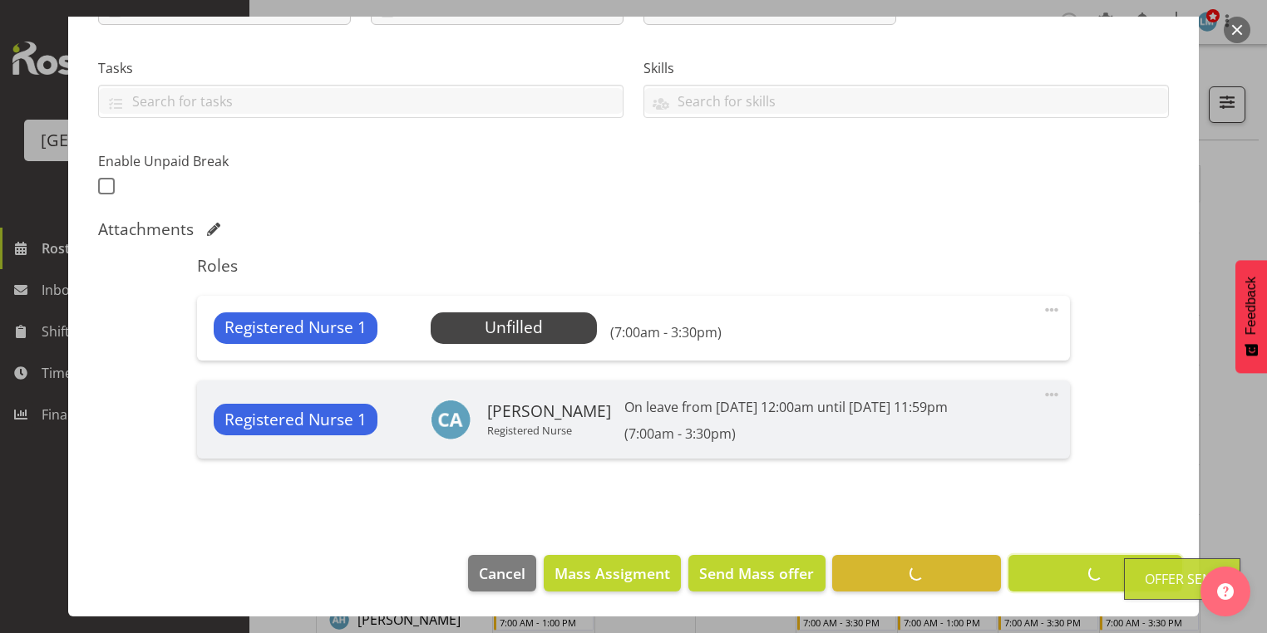
scroll to position [325, 0]
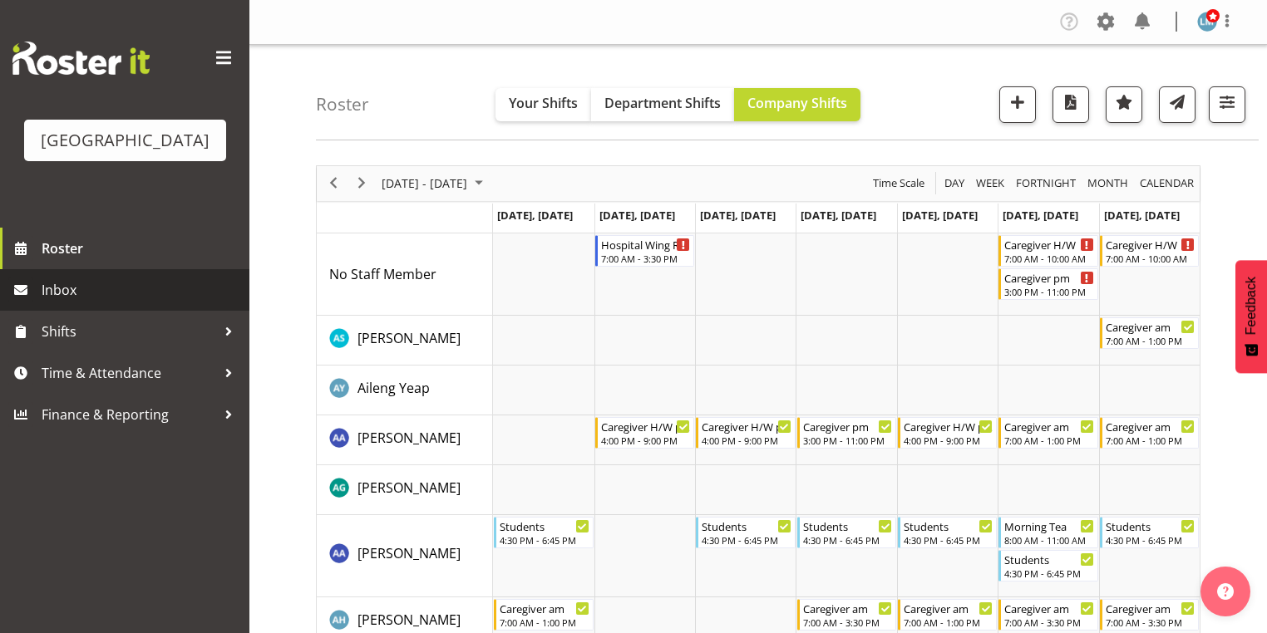
click at [92, 303] on span "Inbox" at bounding box center [141, 290] width 199 height 25
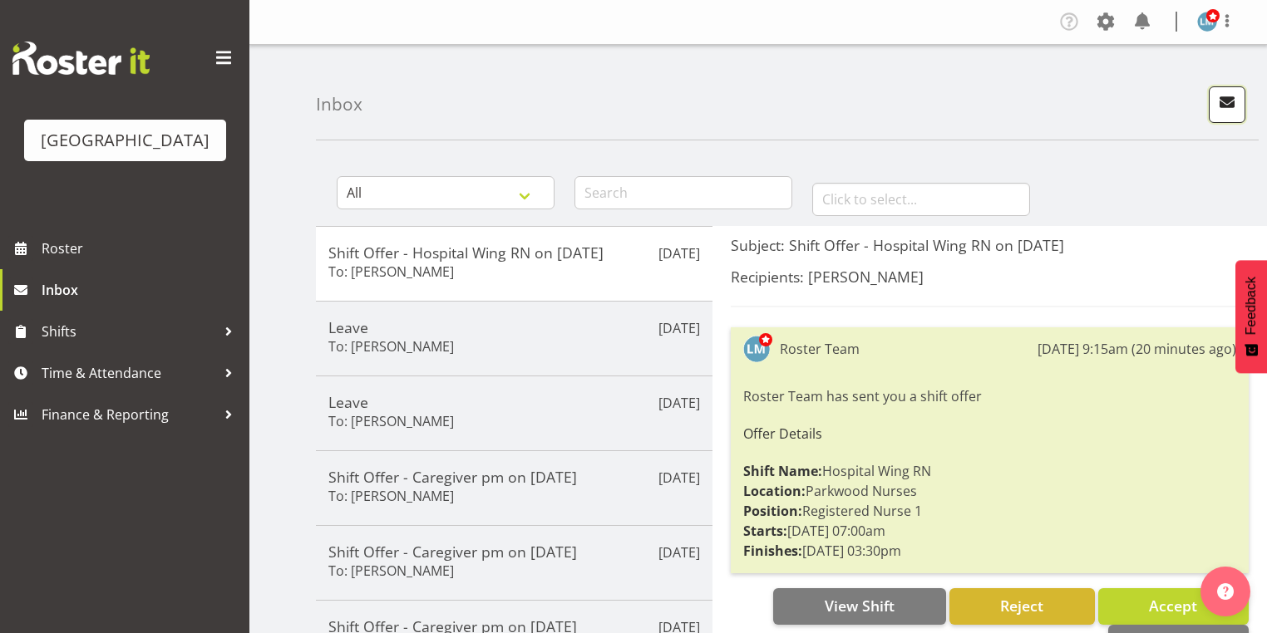
click at [1228, 101] on span "button" at bounding box center [1227, 102] width 22 height 22
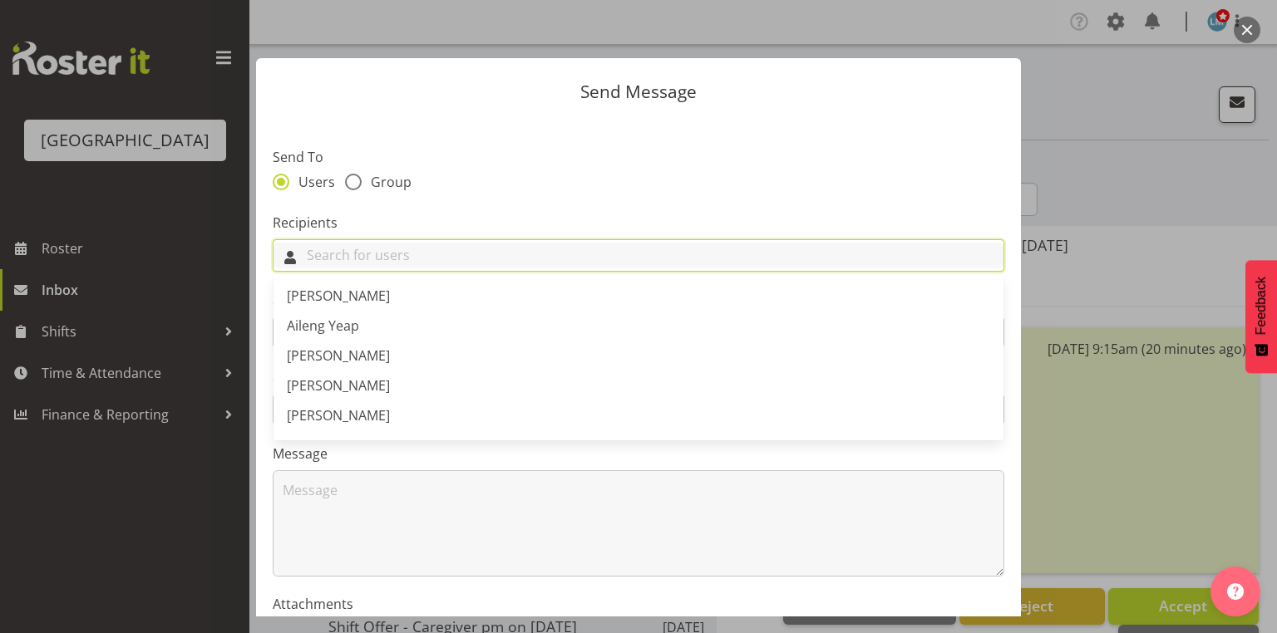
click at [662, 258] on input "text" at bounding box center [638, 256] width 730 height 26
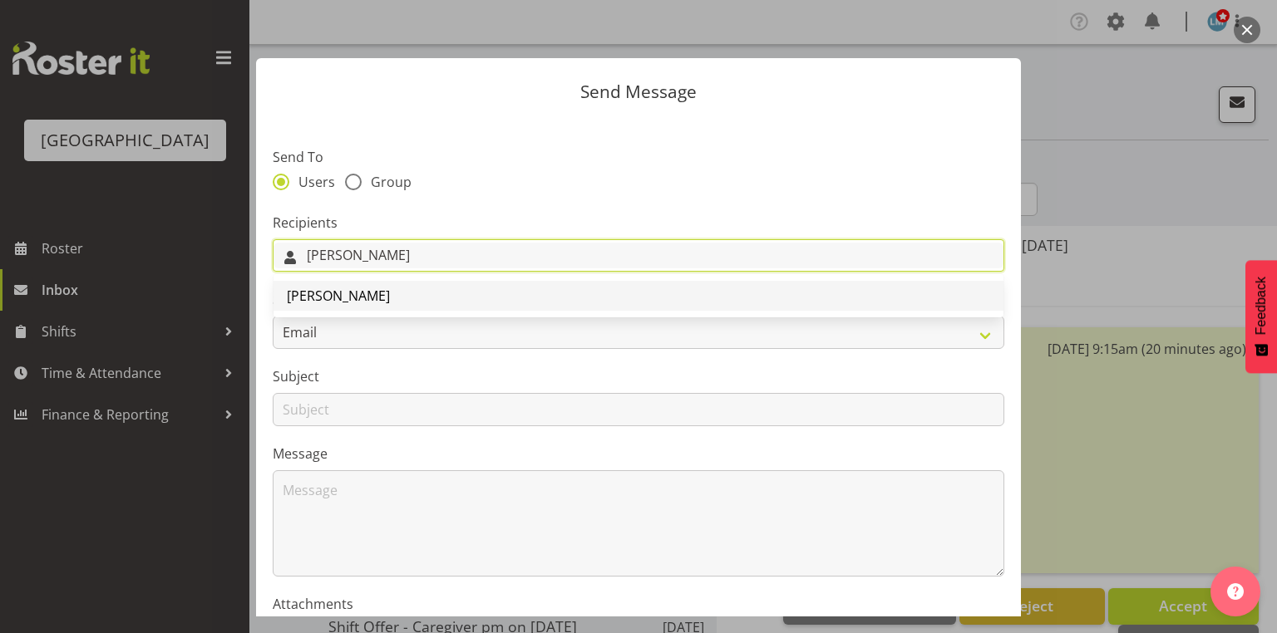
type input "[PERSON_NAME]"
click at [299, 296] on span "[PERSON_NAME]" at bounding box center [338, 296] width 103 height 18
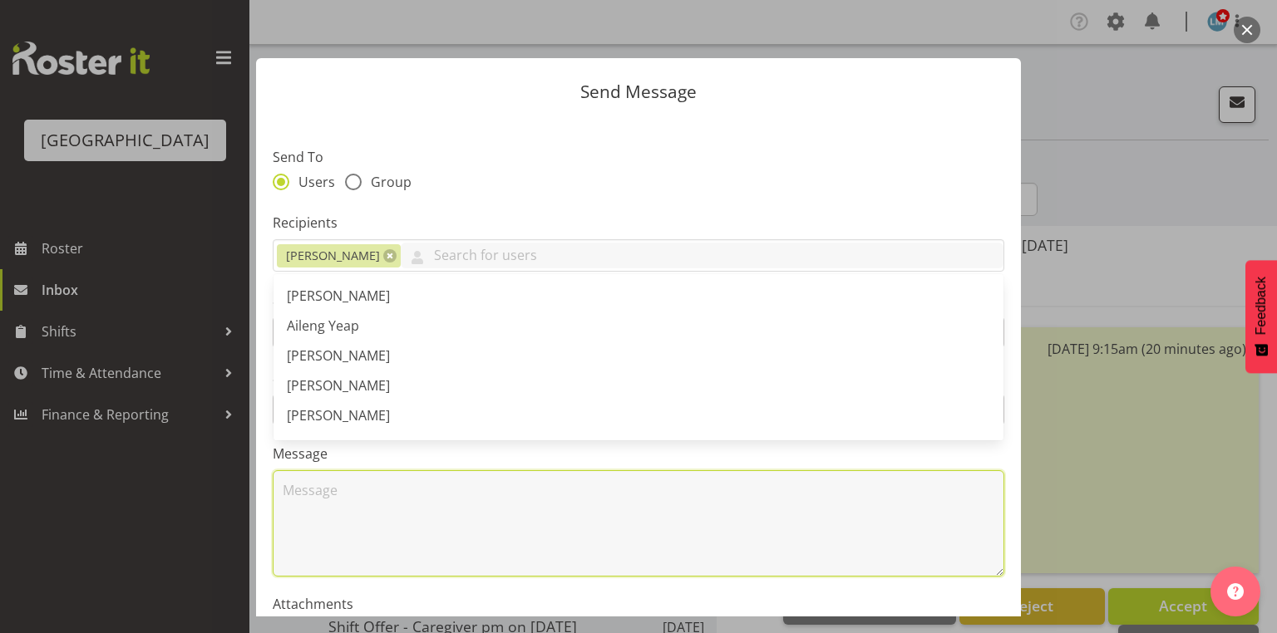
click at [347, 499] on textarea at bounding box center [638, 523] width 731 height 106
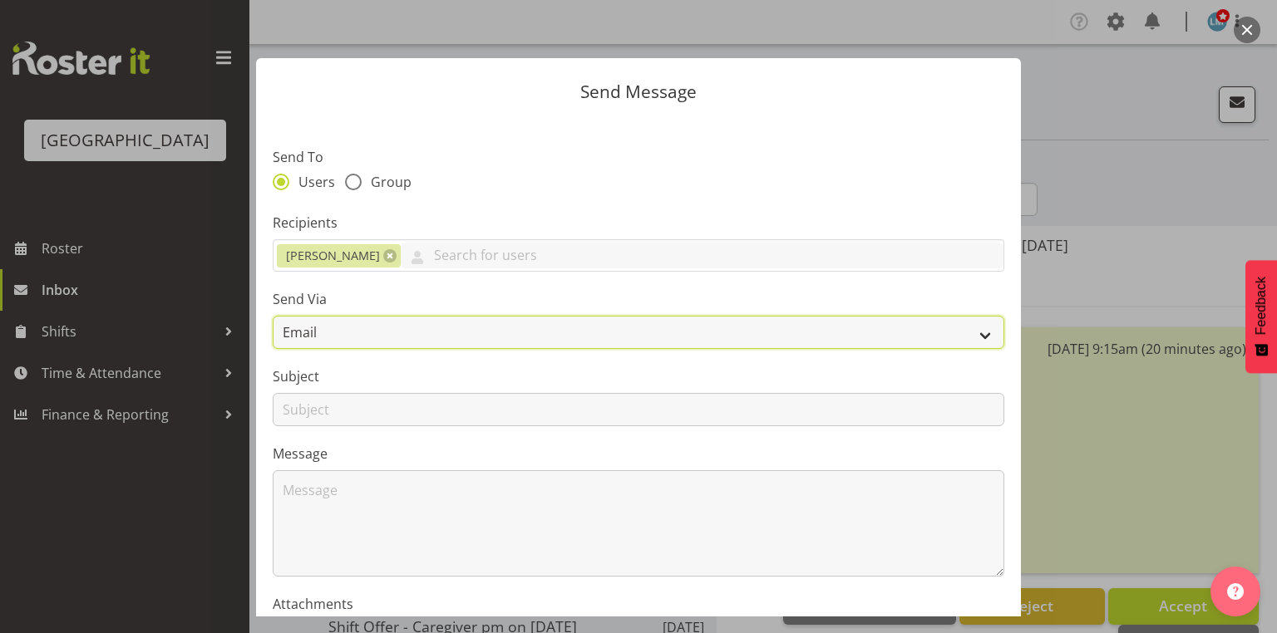
click at [970, 333] on select "Email SMS" at bounding box center [638, 332] width 731 height 33
select select "sms"
click at [273, 316] on select "Email SMS" at bounding box center [638, 332] width 731 height 33
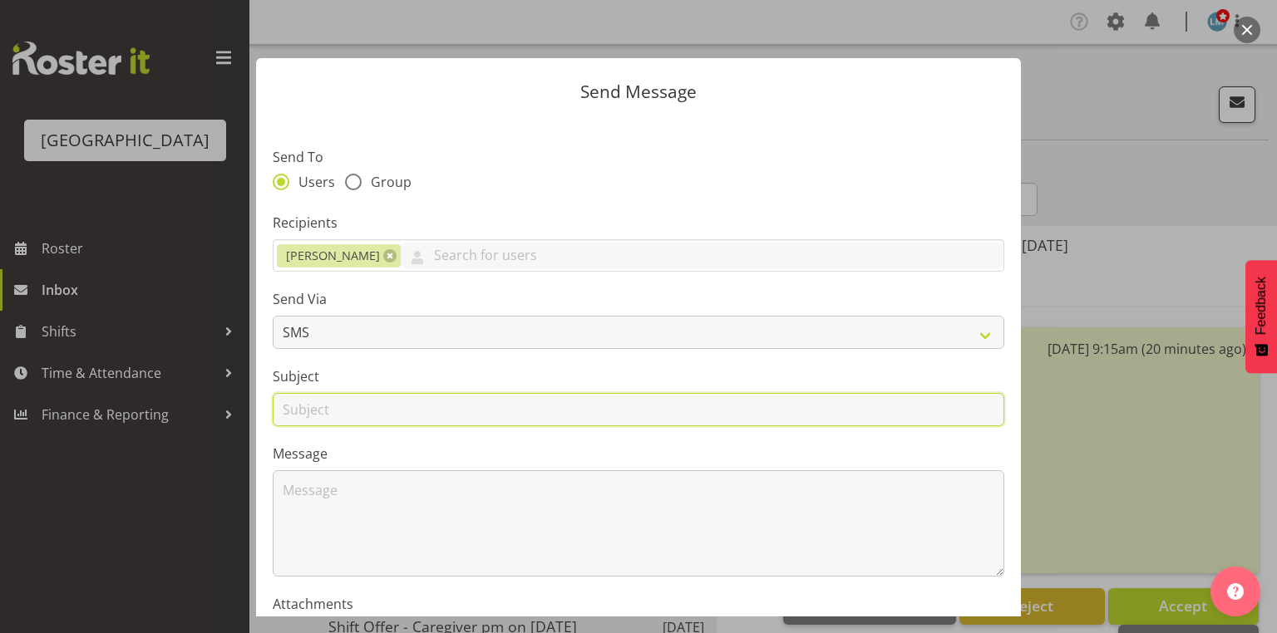
click at [300, 415] on input "text" at bounding box center [638, 409] width 731 height 33
type input "Leave"
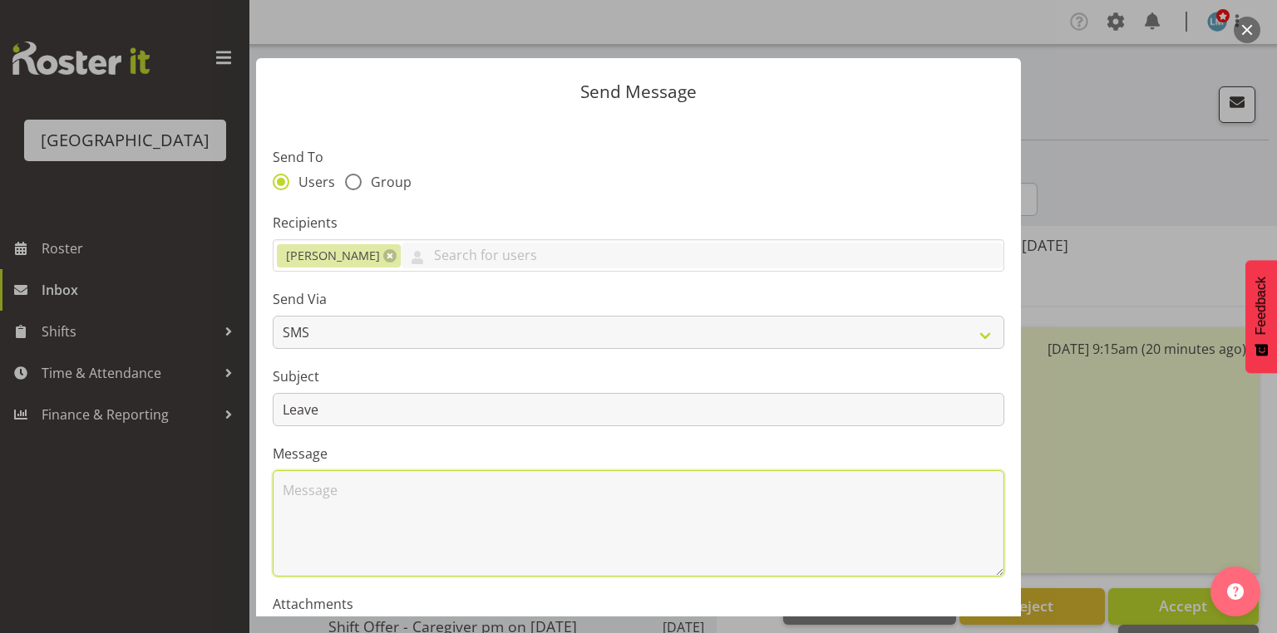
click at [370, 522] on textarea at bounding box center [638, 523] width 731 height 106
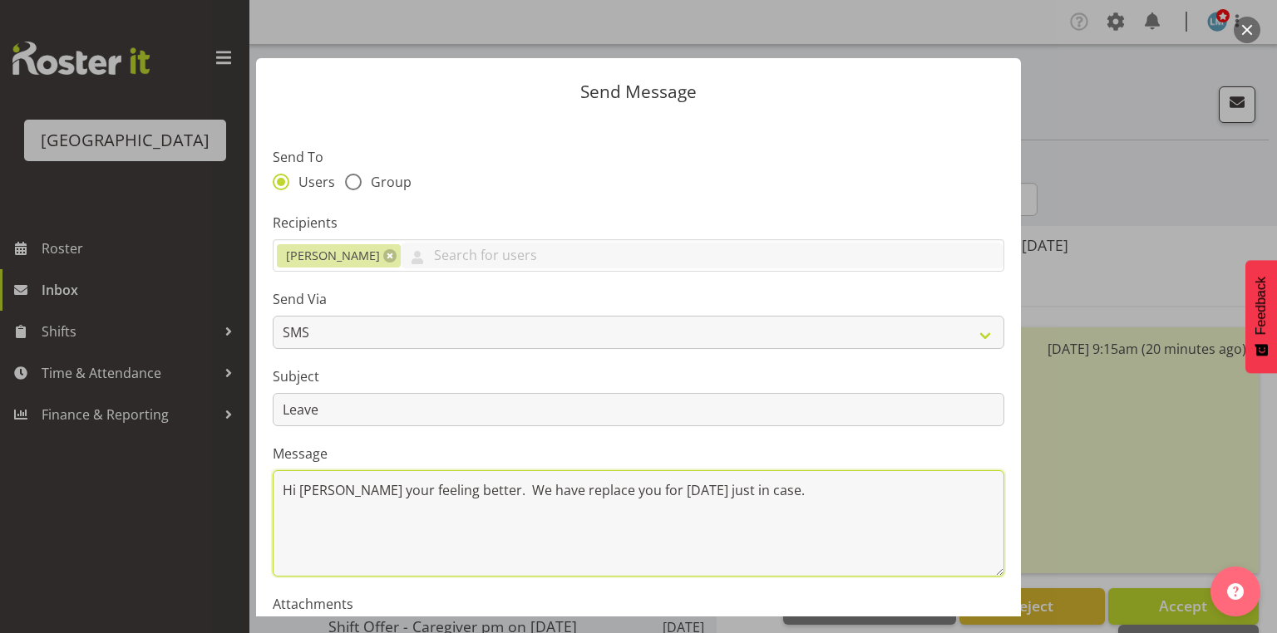
drag, startPoint x: 608, startPoint y: 487, endPoint x: 621, endPoint y: 512, distance: 27.9
click at [608, 488] on textarea "Hi [PERSON_NAME] your feeling better. We have replace you for [DATE] just in ca…" at bounding box center [638, 523] width 731 height 106
click at [798, 485] on textarea "Hi [PERSON_NAME] your feeling better. We have replaced you for [DATE] just in c…" at bounding box center [638, 523] width 731 height 106
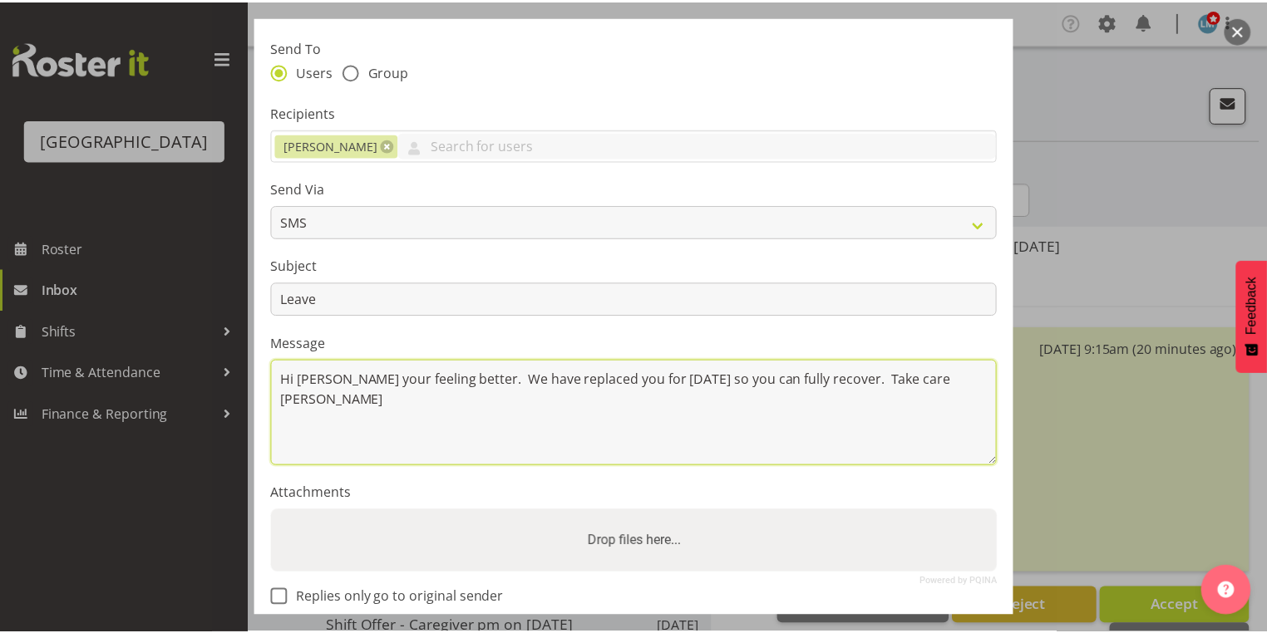
scroll to position [200, 0]
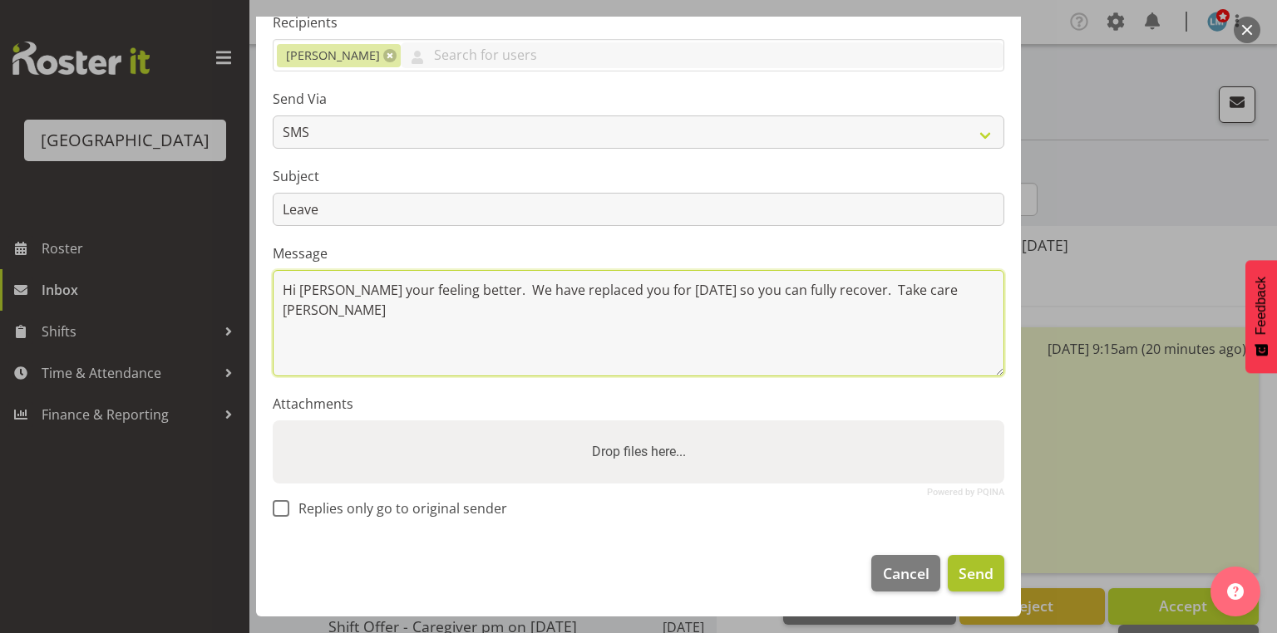
type textarea "Hi [PERSON_NAME] your feeling better. We have replaced you for [DATE] so you ca…"
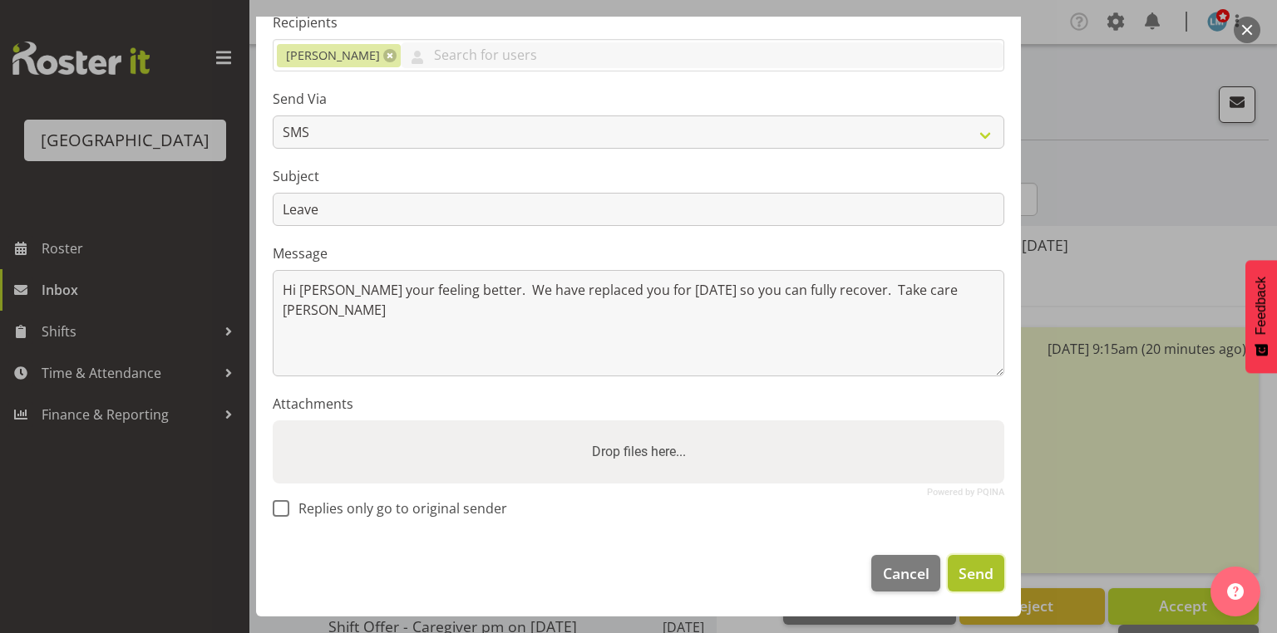
click at [968, 564] on span "Send" at bounding box center [975, 574] width 35 height 22
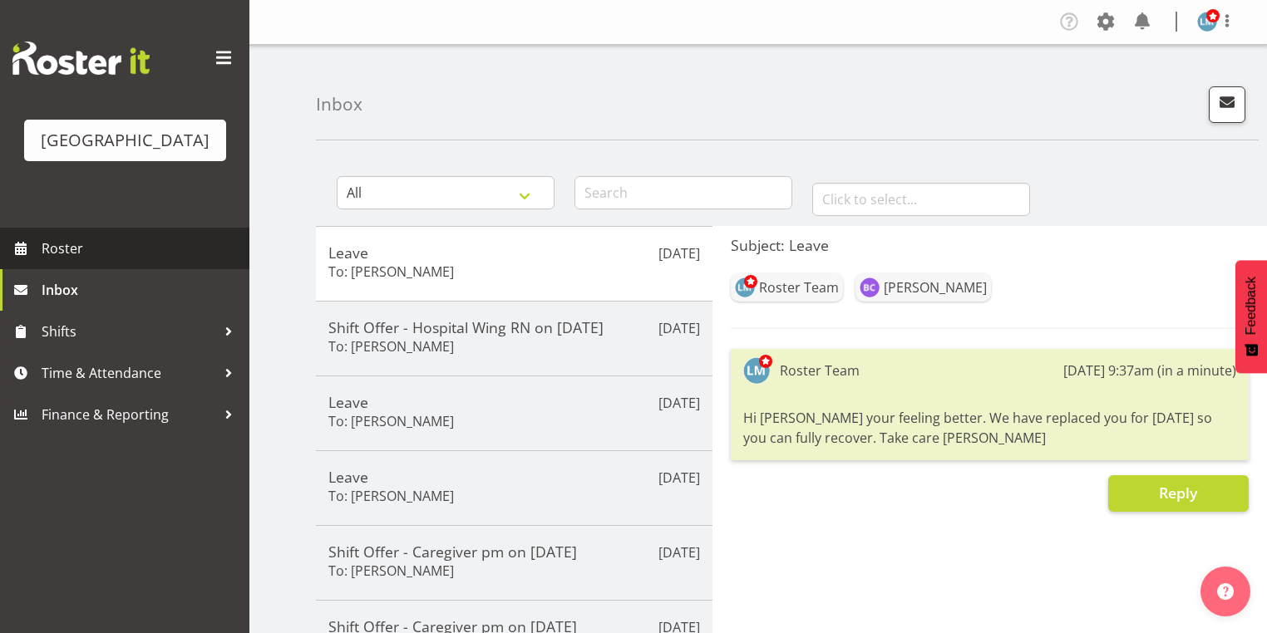
click at [90, 261] on span "Roster" at bounding box center [141, 248] width 199 height 25
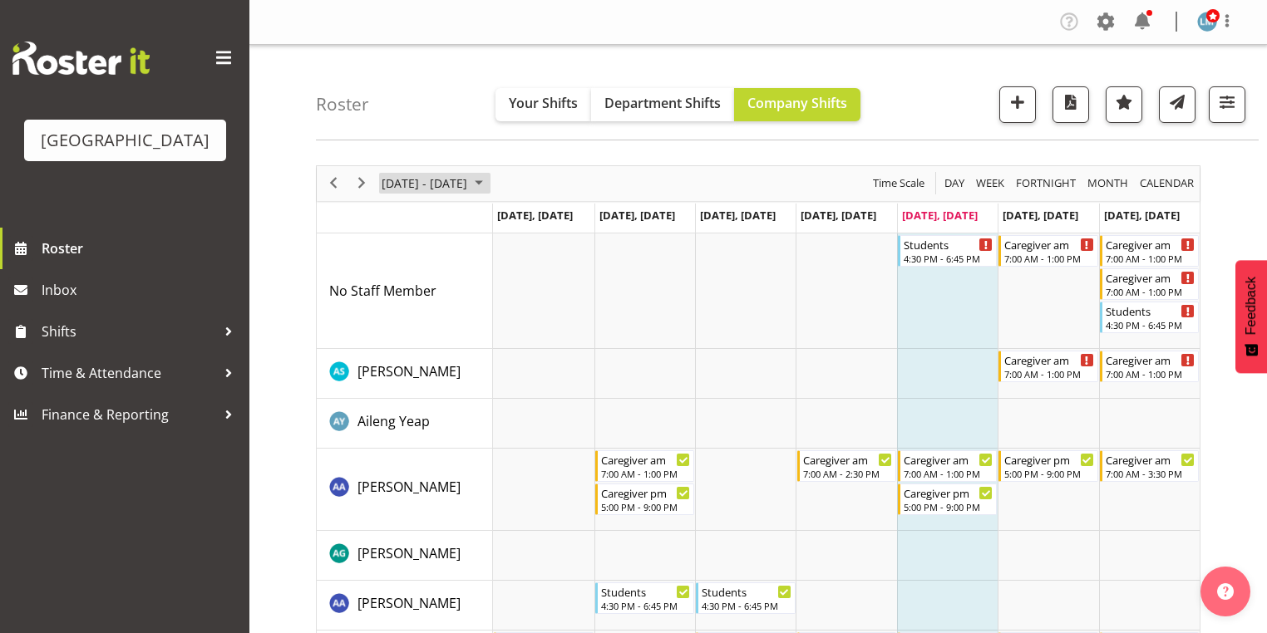
click at [489, 182] on span "September 2025" at bounding box center [479, 183] width 20 height 21
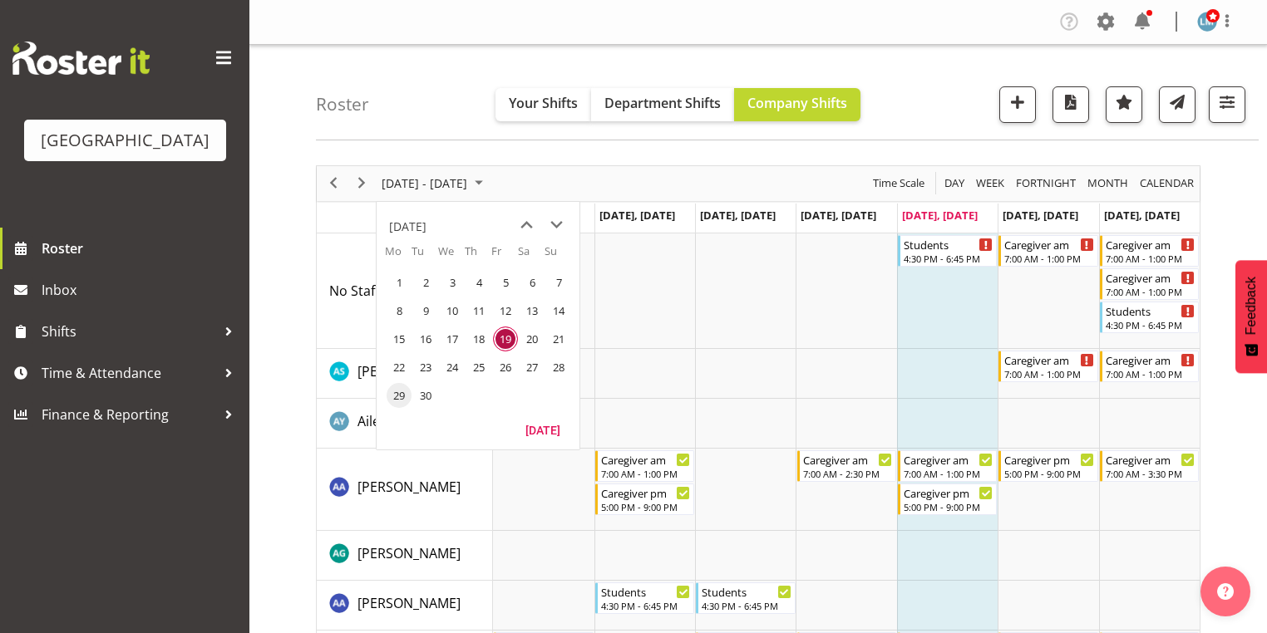
click at [401, 389] on span "29" at bounding box center [399, 395] width 25 height 25
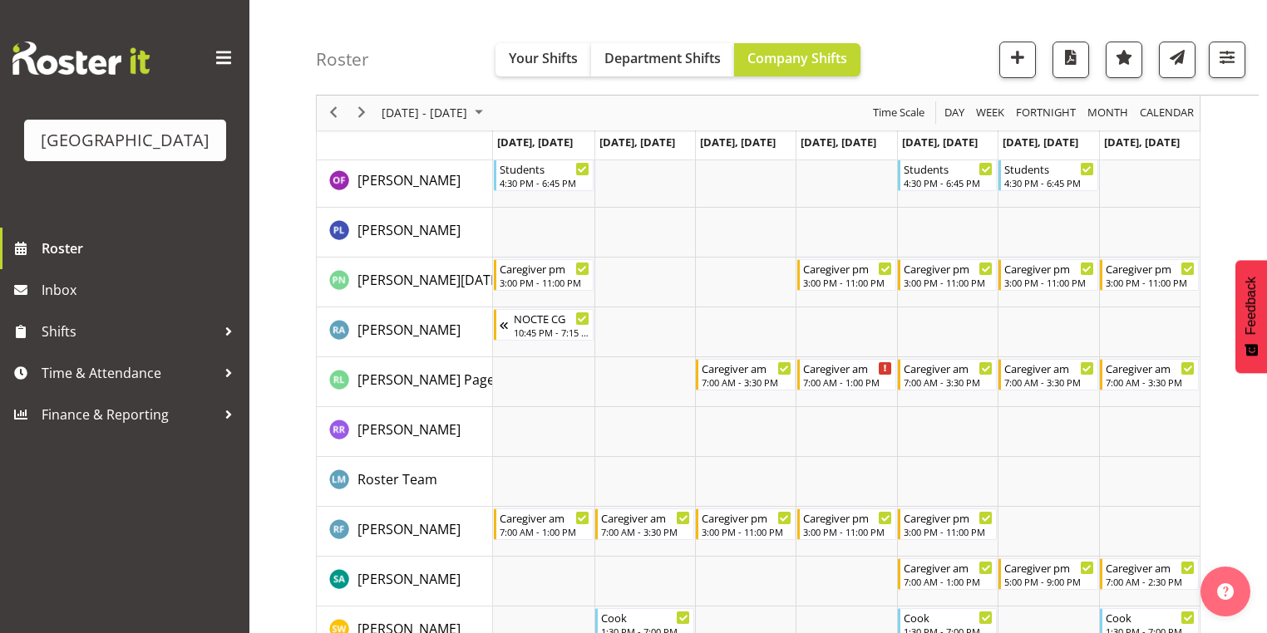
scroll to position [4854, 0]
